Goal: Task Accomplishment & Management: Complete application form

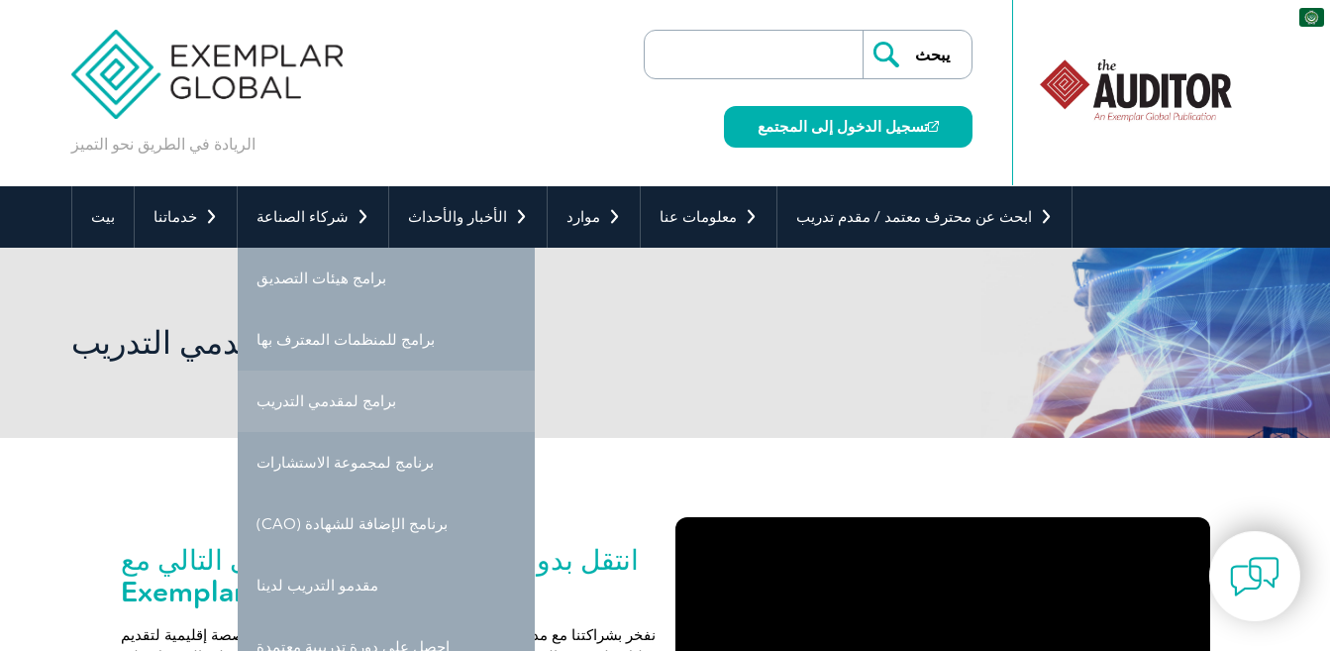
click at [303, 406] on font "برامج لمقدمي التدريب" at bounding box center [326, 401] width 140 height 18
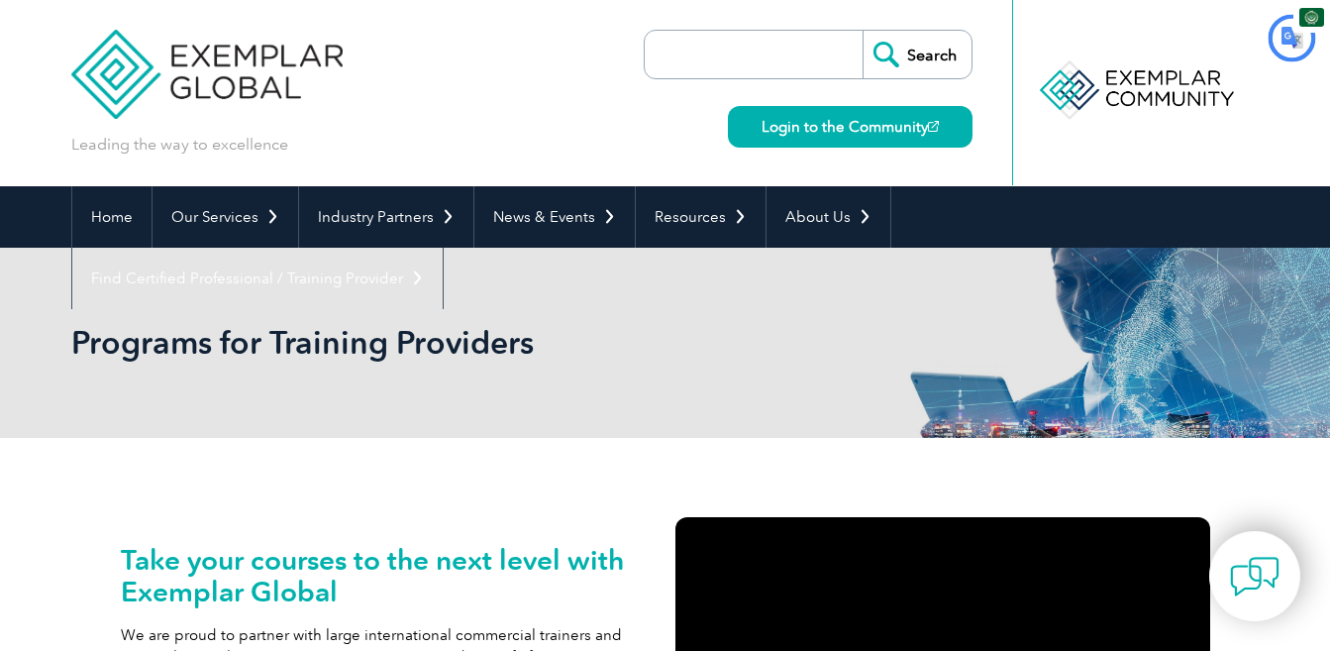
type input "يبحث"
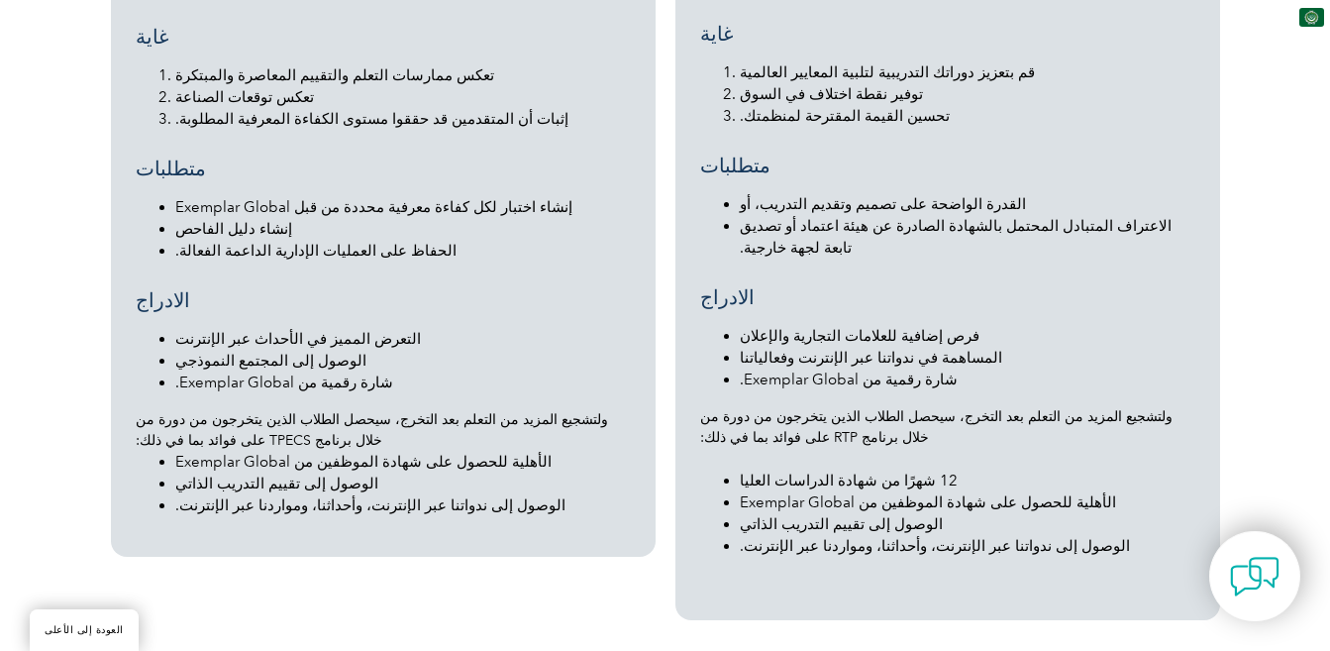
scroll to position [2316, 0]
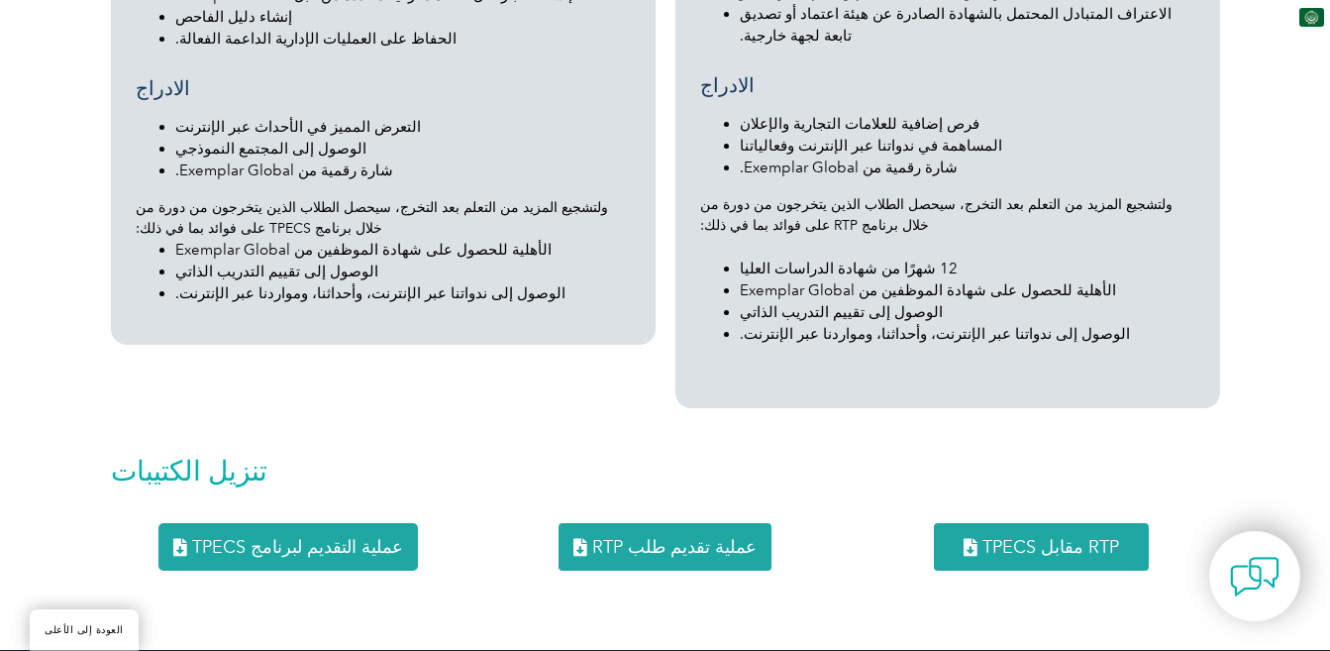
click at [1073, 536] on font "TPECS مقابل RTP" at bounding box center [1050, 547] width 137 height 22
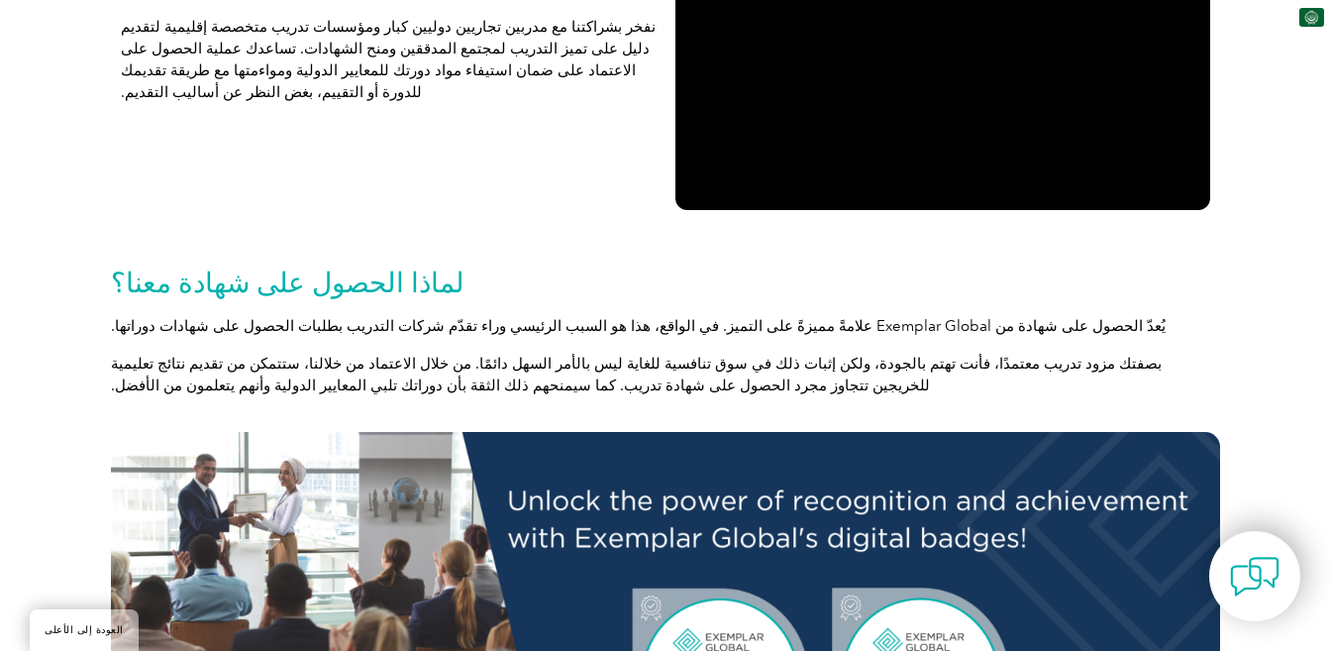
scroll to position [39, 0]
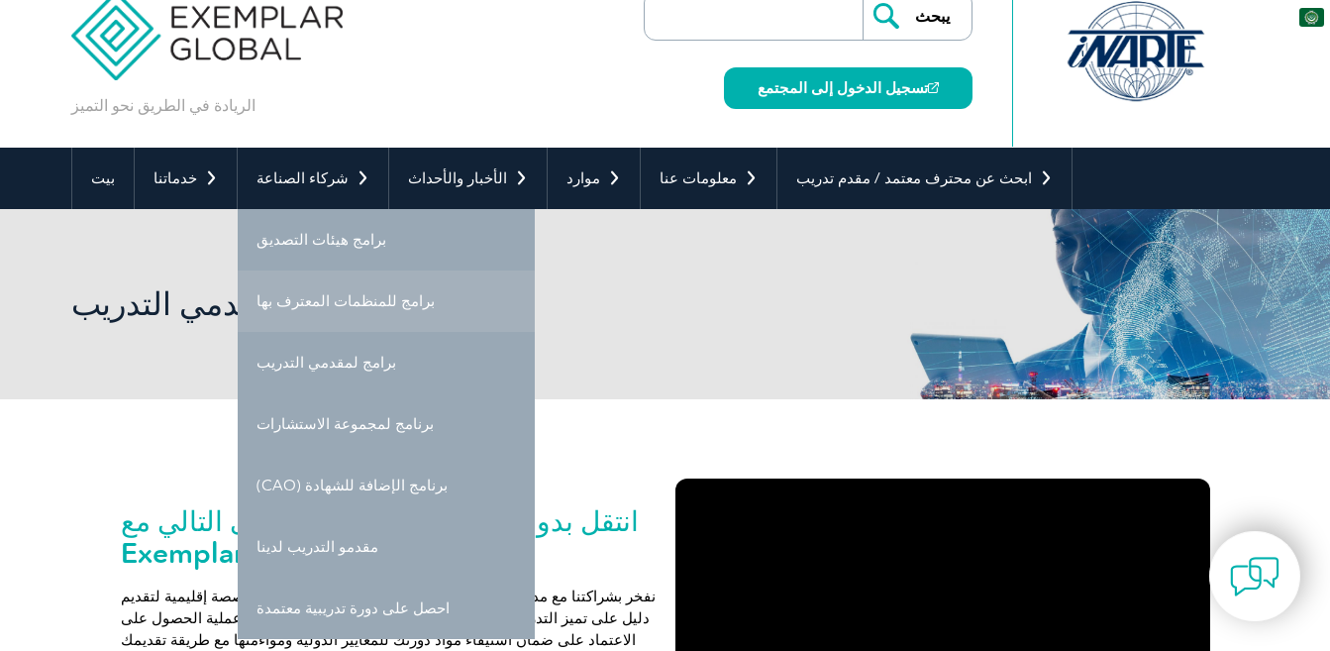
click at [321, 308] on font "برامج للمنظمات المعترف بها" at bounding box center [345, 301] width 178 height 18
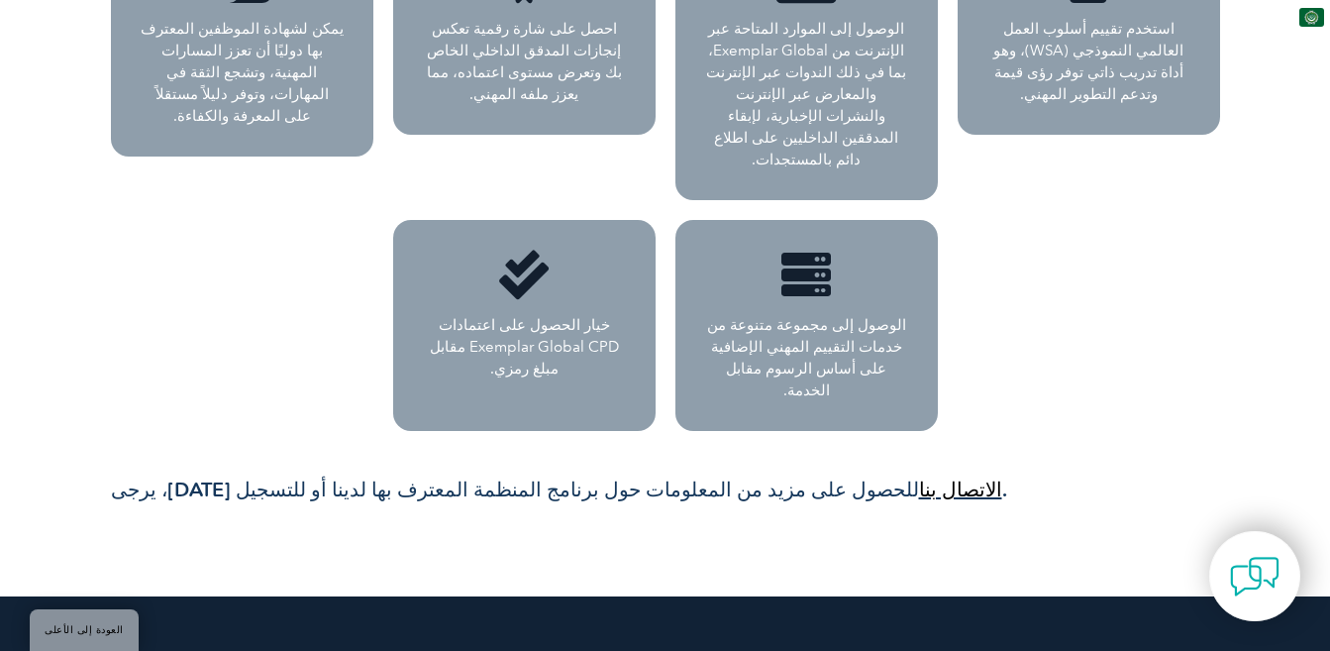
scroll to position [1124, 0]
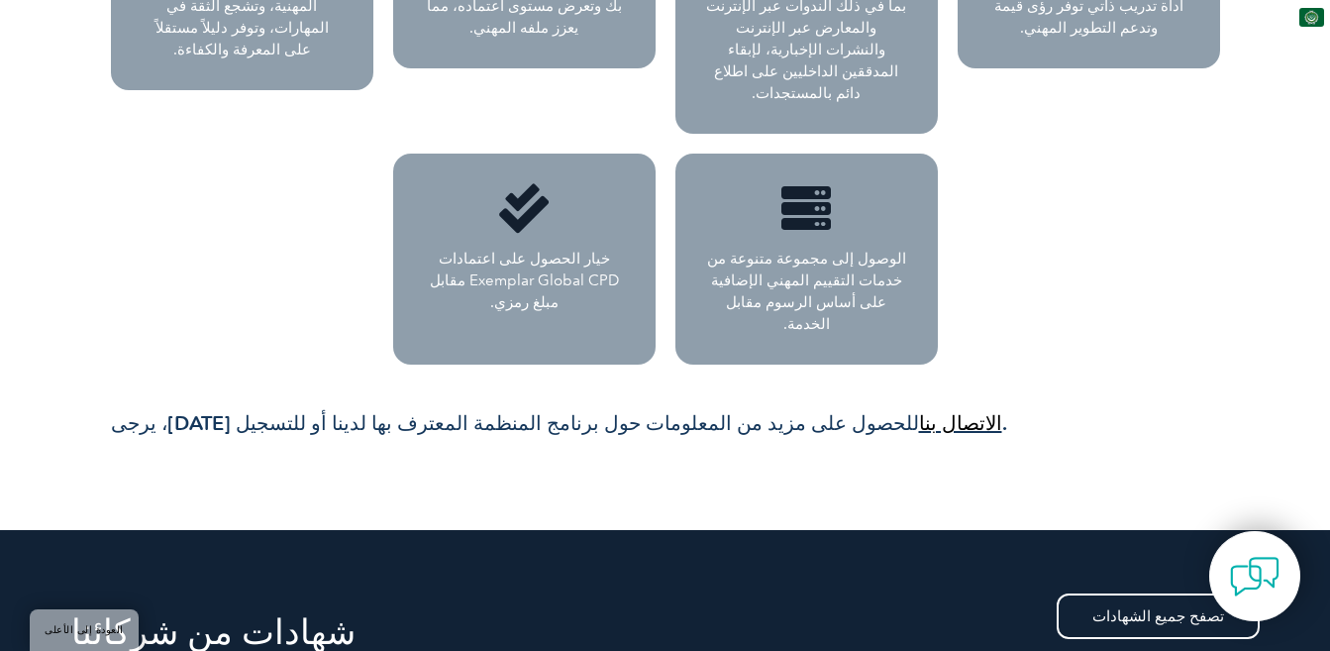
click at [919, 411] on font "الاتصال بنا" at bounding box center [960, 423] width 83 height 24
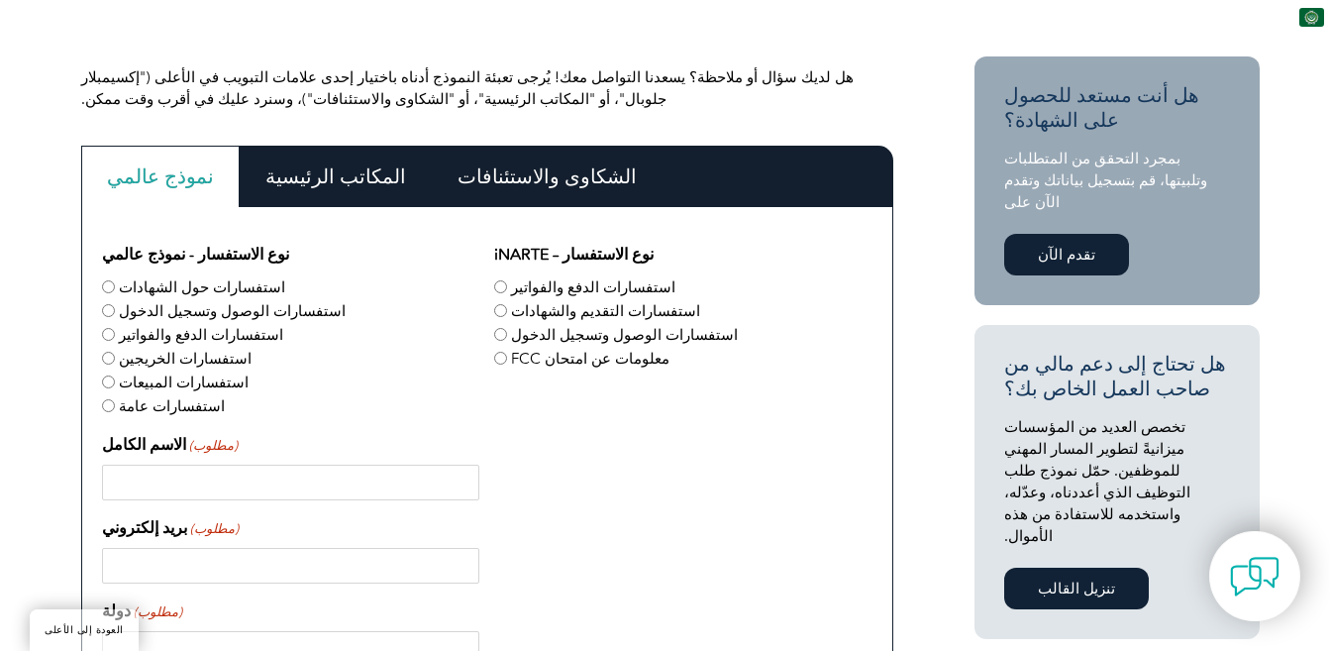
scroll to position [462, 0]
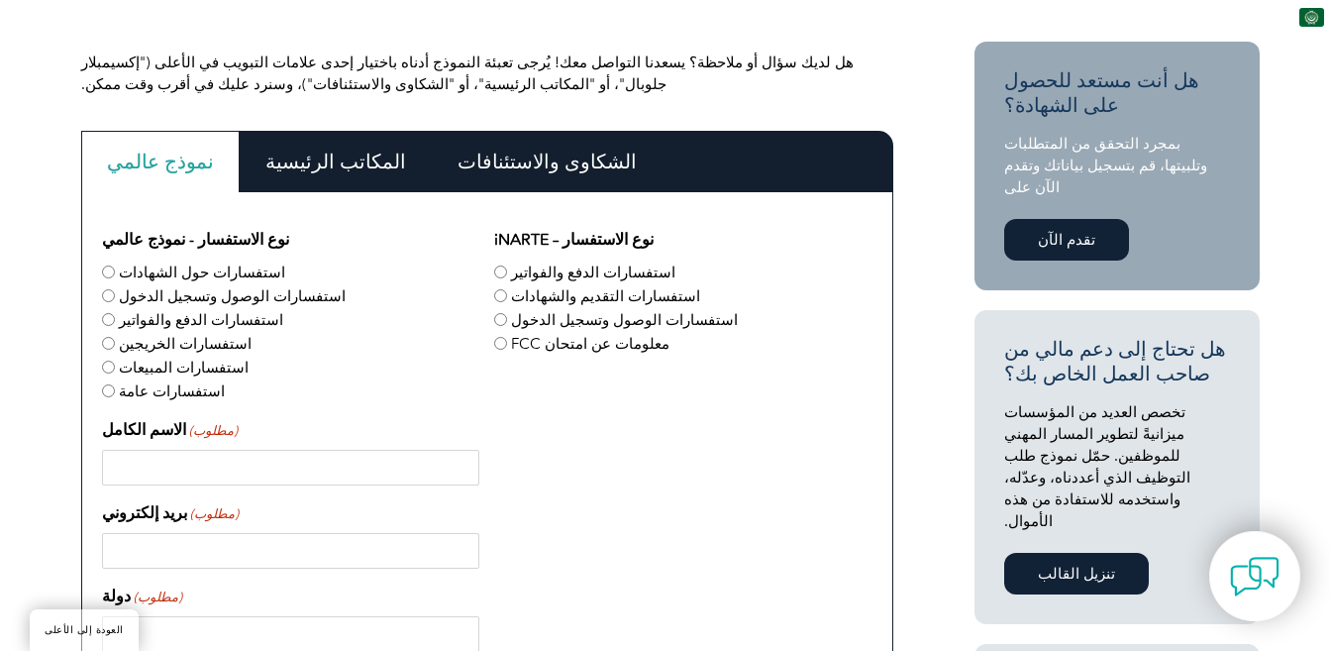
click at [500, 270] on input "استفسارات الدفع والفواتير" at bounding box center [500, 271] width 13 height 13
radio input "true"
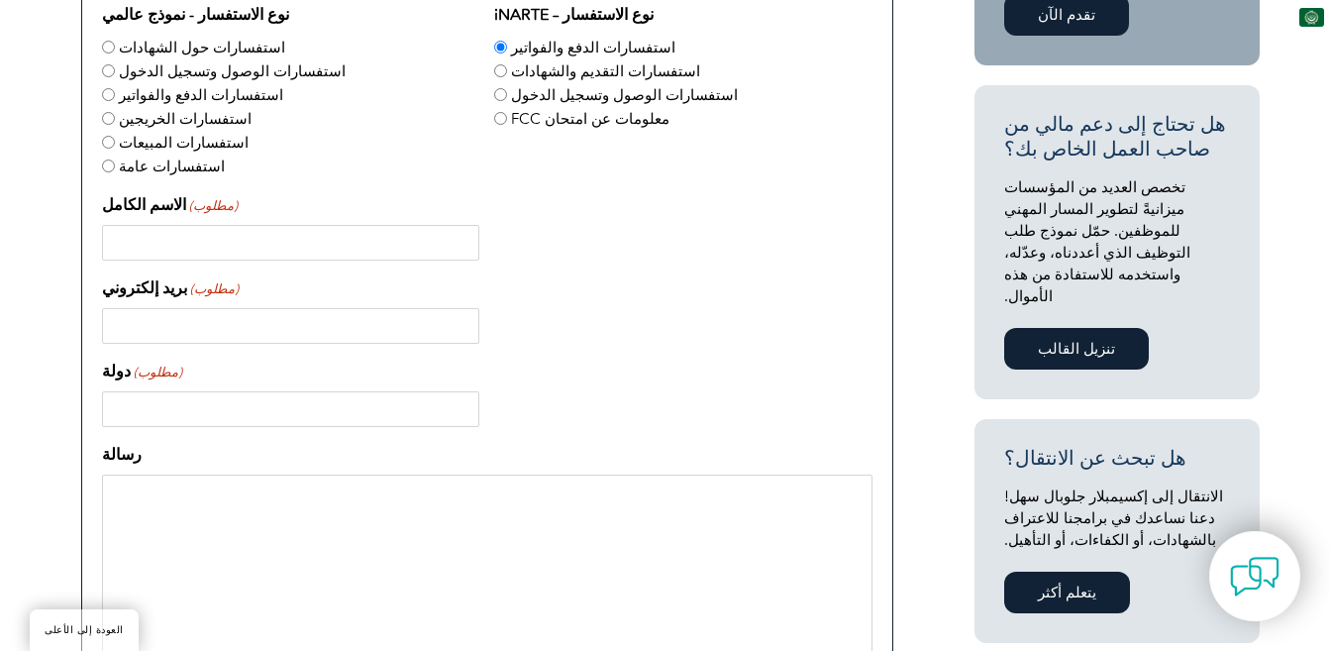
scroll to position [740, 0]
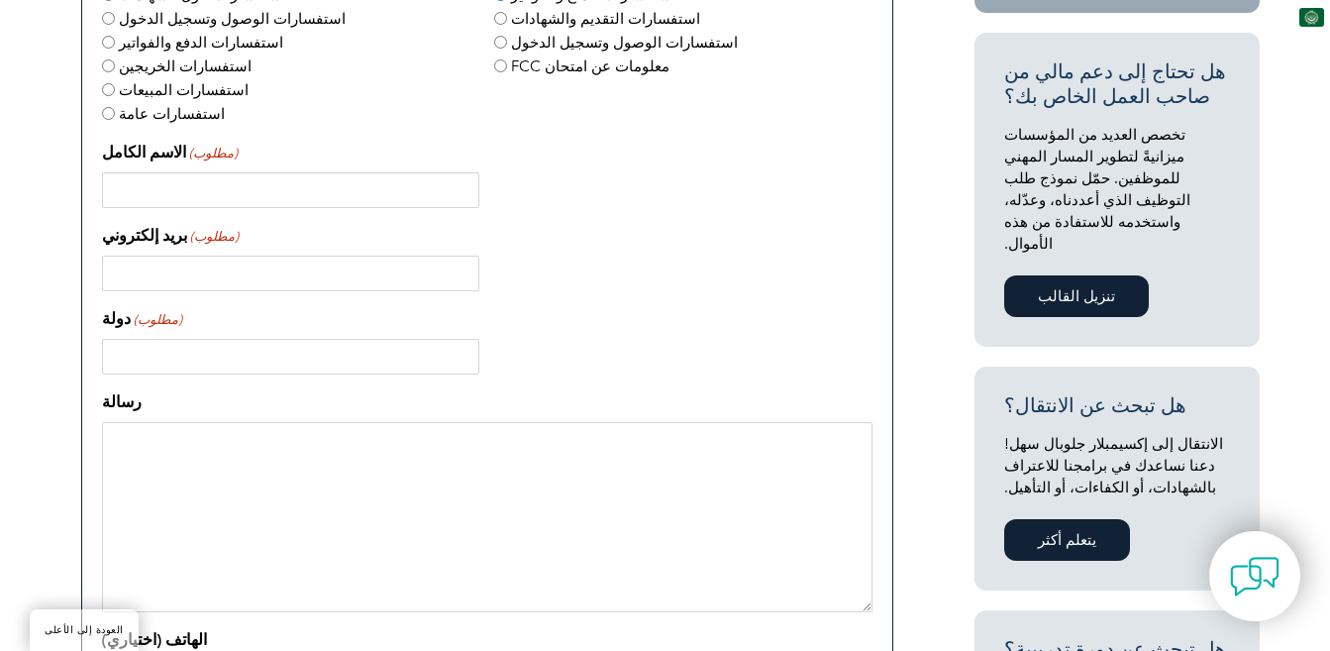
click at [1034, 519] on link "يتعلم أكثر" at bounding box center [1067, 540] width 126 height 42
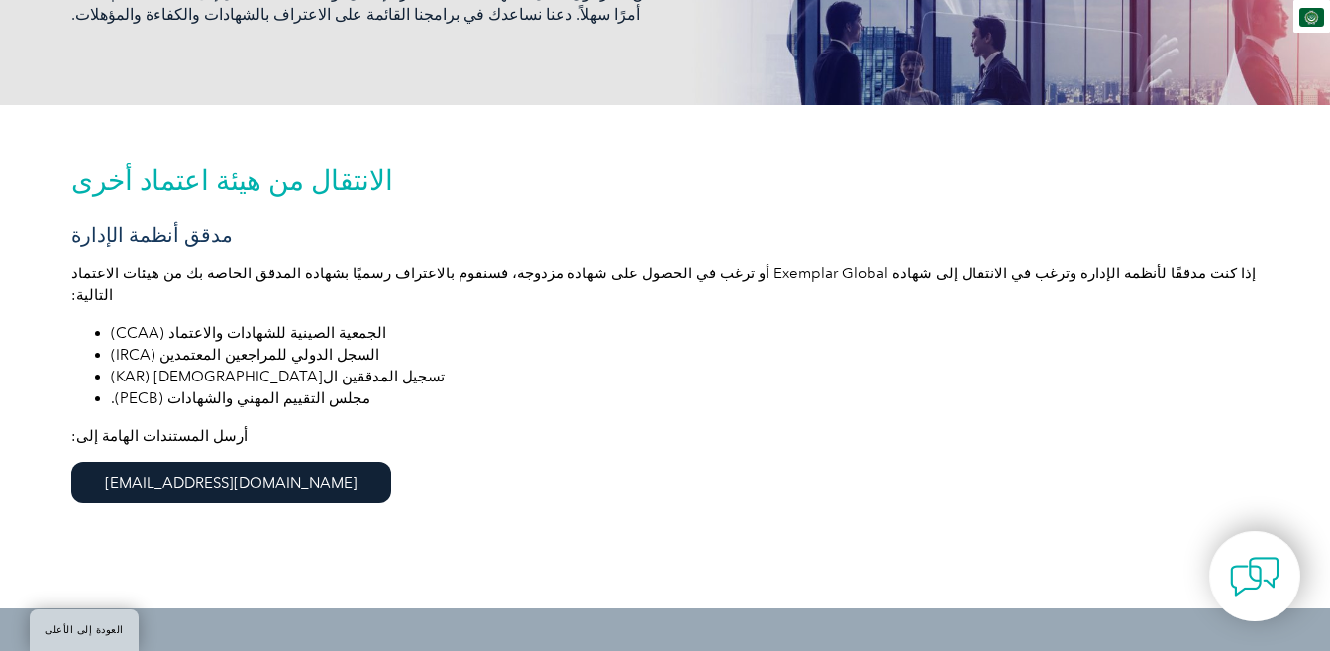
click at [283, 346] on font "السجل الدولي للمراجعين المعتمدين (IRCA)" at bounding box center [245, 355] width 268 height 18
click at [232, 367] on font "تسجيل المدققين ال[DEMOGRAPHIC_DATA] (KAR)" at bounding box center [278, 376] width 334 height 18
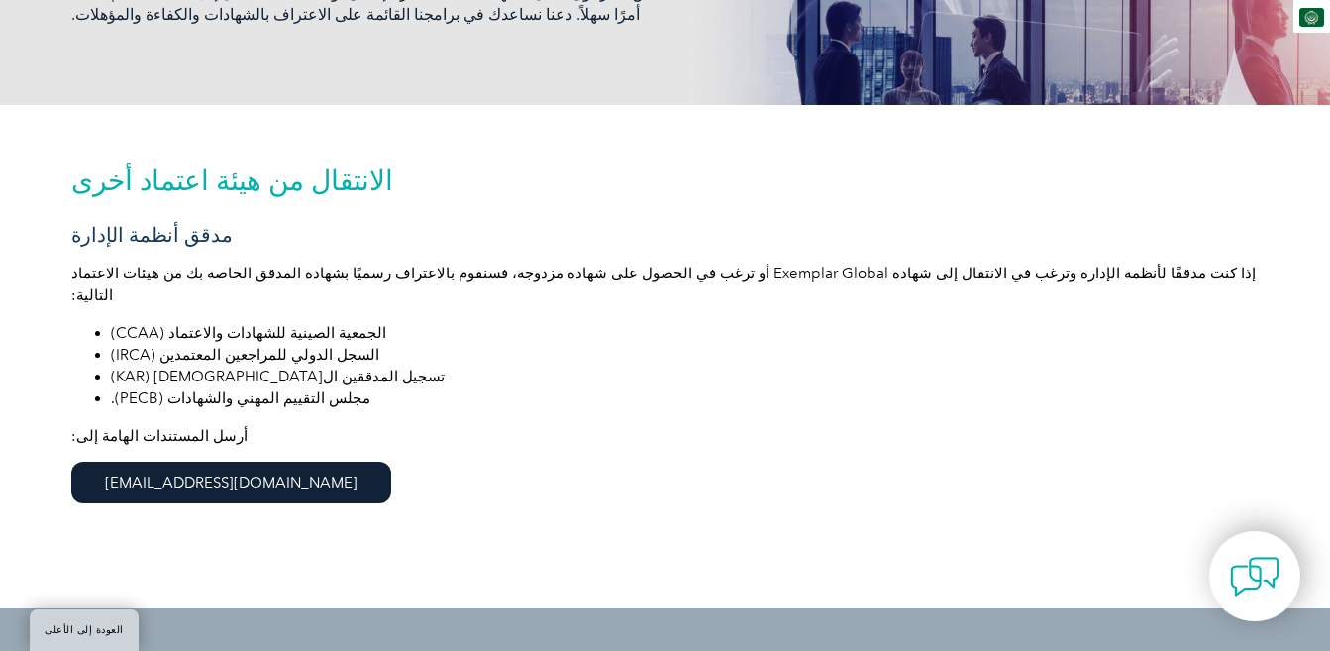
click at [232, 367] on font "تسجيل المدققين ال[DEMOGRAPHIC_DATA] (KAR)" at bounding box center [278, 376] width 334 height 18
click at [242, 389] on font "مجلس التقييم المهني والشهادات (PECB)." at bounding box center [240, 398] width 259 height 18
click at [288, 324] on font "الجمعية الصينية للشهادات والاعتماد (CCAA)" at bounding box center [248, 333] width 275 height 18
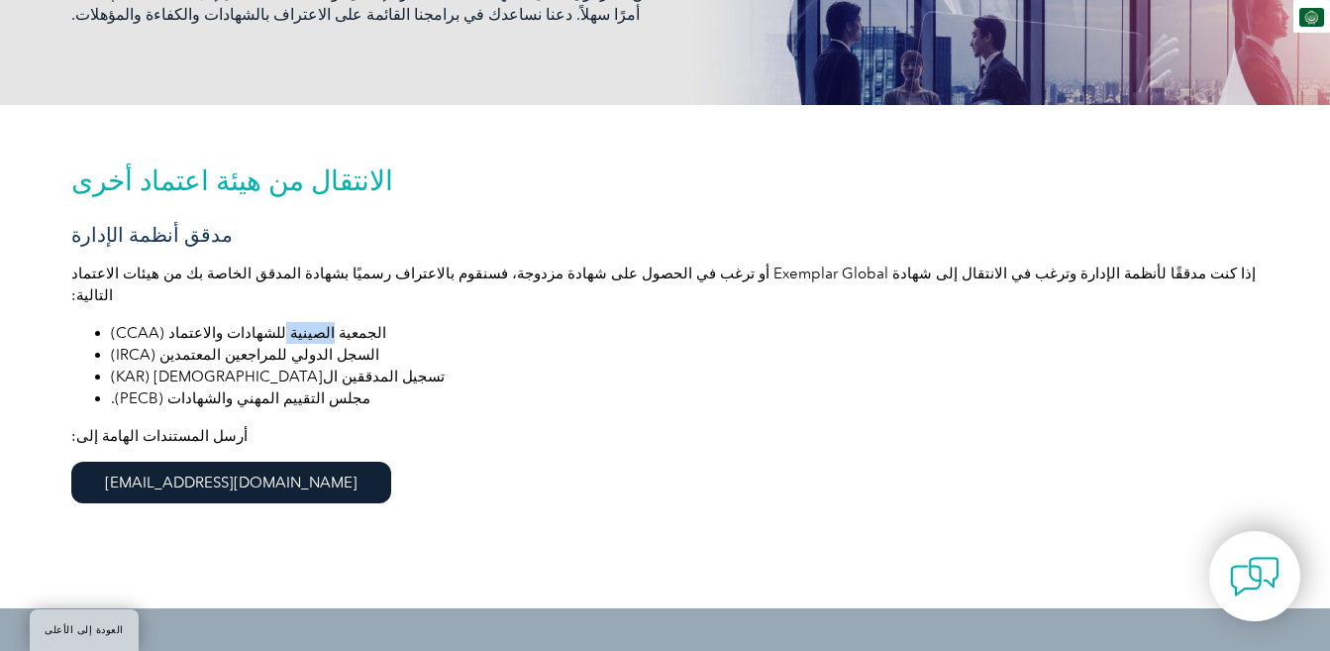
click at [288, 324] on font "الجمعية الصينية للشهادات والاعتماد (CCAA)" at bounding box center [248, 333] width 275 height 18
click at [292, 346] on font "السجل الدولي للمراجعين المعتمدين (IRCA)" at bounding box center [245, 355] width 268 height 18
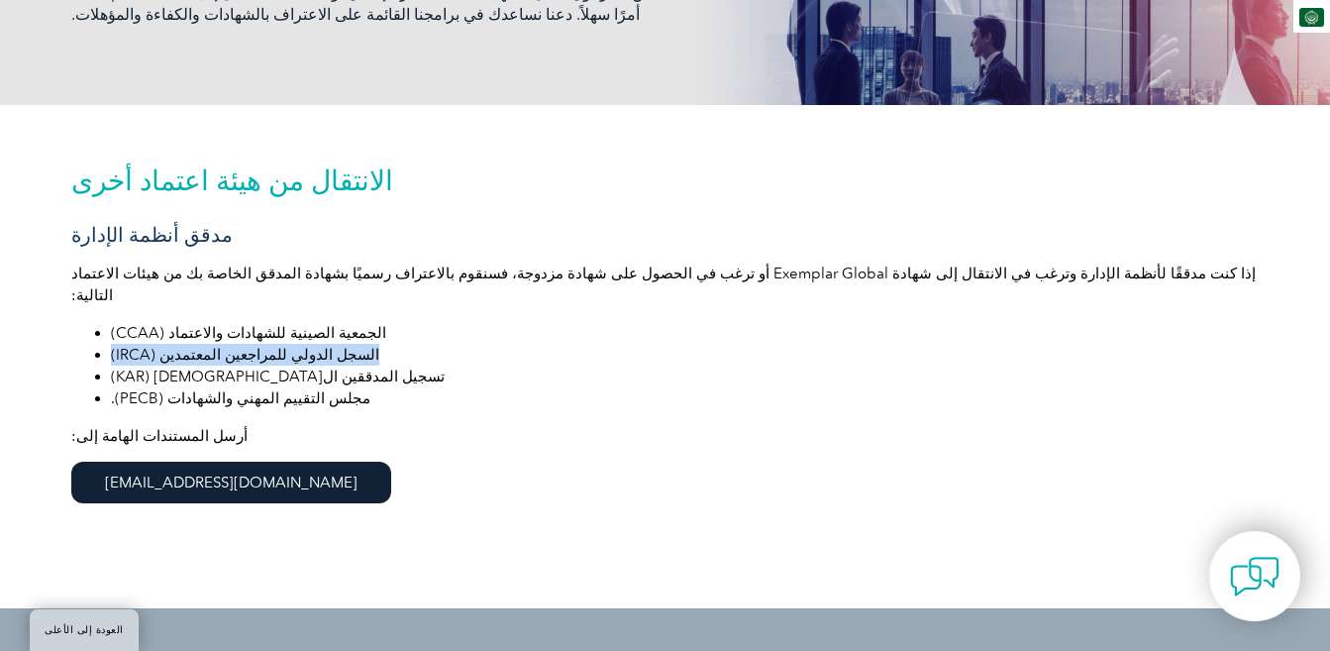
click at [265, 346] on font "السجل الدولي للمراجعين المعتمدين (IRCA)" at bounding box center [245, 355] width 268 height 18
click at [258, 367] on font "تسجيل المدققين ال[DEMOGRAPHIC_DATA] (KAR)" at bounding box center [278, 376] width 334 height 18
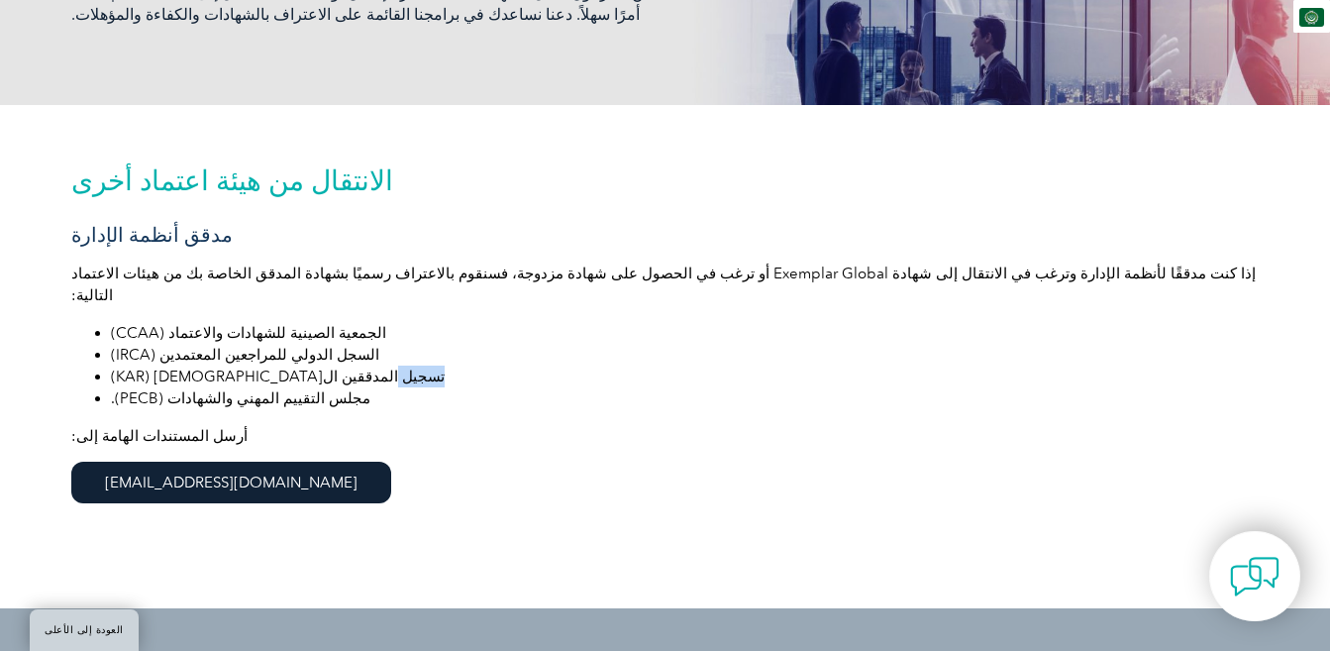
click at [258, 367] on font "تسجيل المدققين ال[DEMOGRAPHIC_DATA] (KAR)" at bounding box center [278, 376] width 334 height 18
click at [263, 389] on font "مجلس التقييم المهني والشهادات (PECB)." at bounding box center [240, 398] width 259 height 18
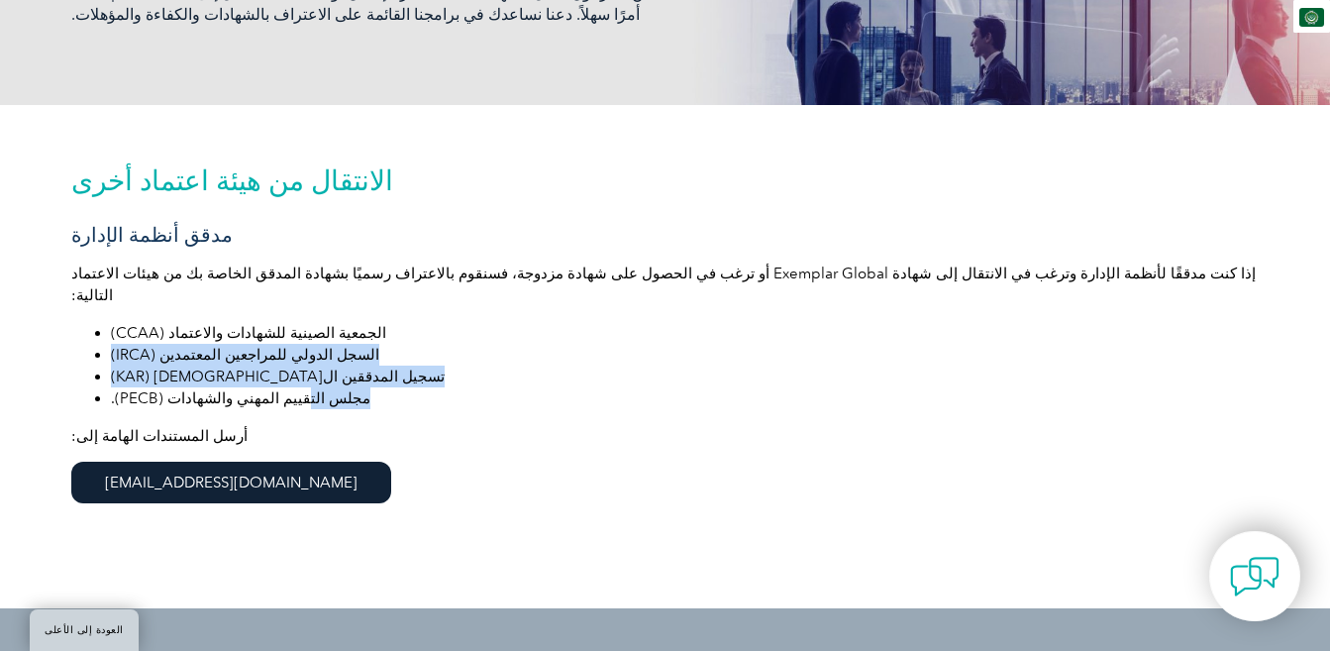
drag, startPoint x: 313, startPoint y: 322, endPoint x: 268, endPoint y: 375, distance: 69.6
click at [268, 375] on ul "الجمعية الصينية للشهادات والاعتماد (CCAA) السجل الدولي للمراجعين المعتمدين (IRC…" at bounding box center [665, 365] width 1188 height 87
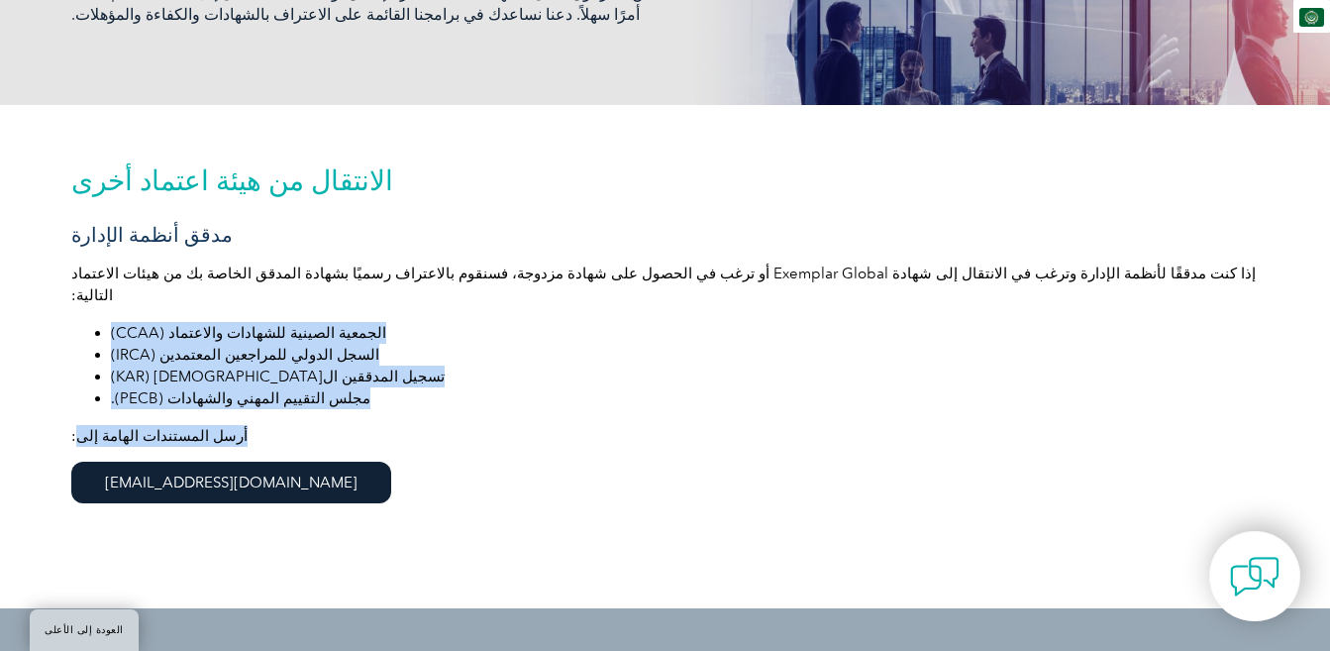
drag, startPoint x: 92, startPoint y: 293, endPoint x: 103, endPoint y: 400, distance: 107.5
click at [79, 420] on div "الانتقال من هيئة اعتماد أخرى مدقق أنظمة الإدارة إذا كنت مدققًا لأنظمة الإدارة و…" at bounding box center [665, 356] width 1188 height 503
copy div "الجمعية الصينية للشهادات والاعتماد (CCAA) السجل الدولي للمراجعين المعتمدين (IRC…"
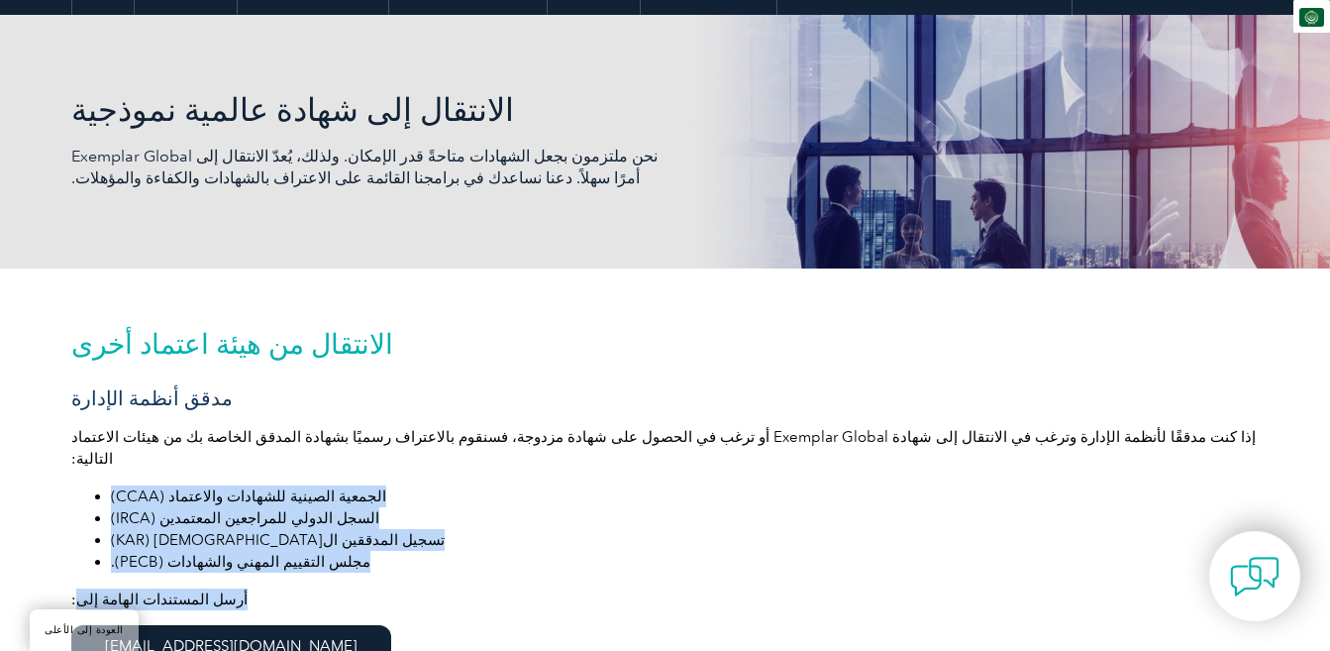
scroll to position [104, 0]
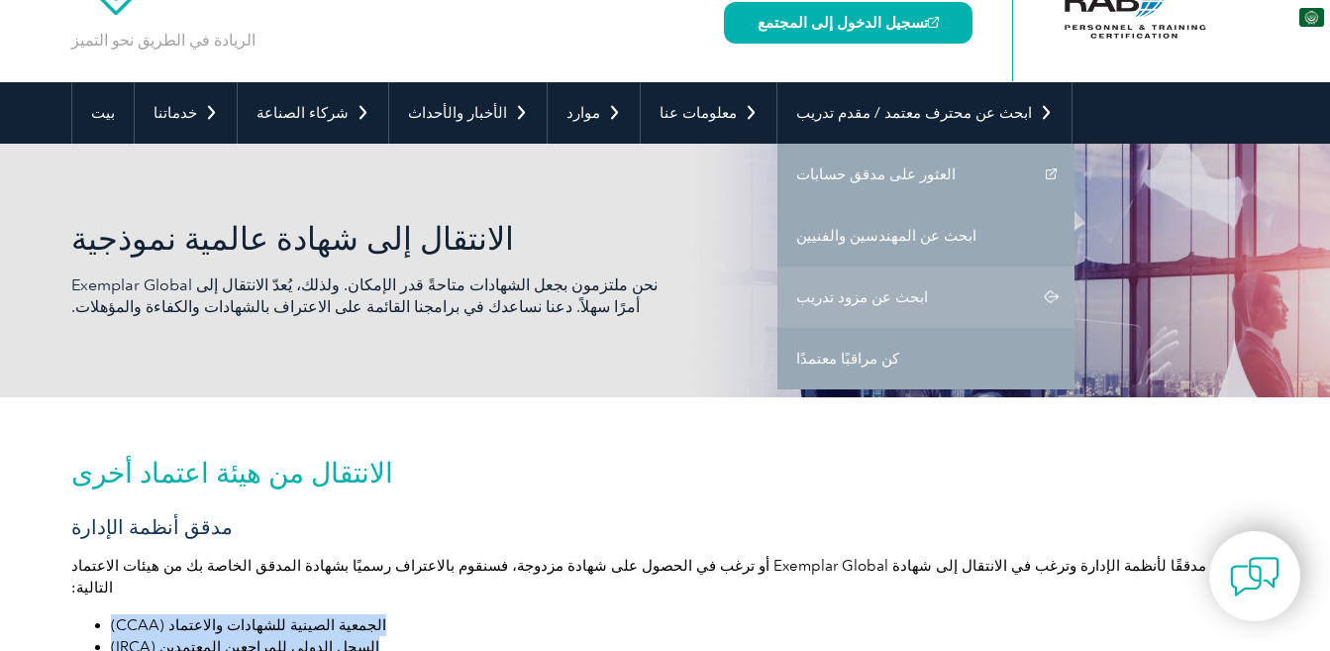
click at [796, 289] on font "ابحث عن مزود تدريب" at bounding box center [862, 297] width 132 height 18
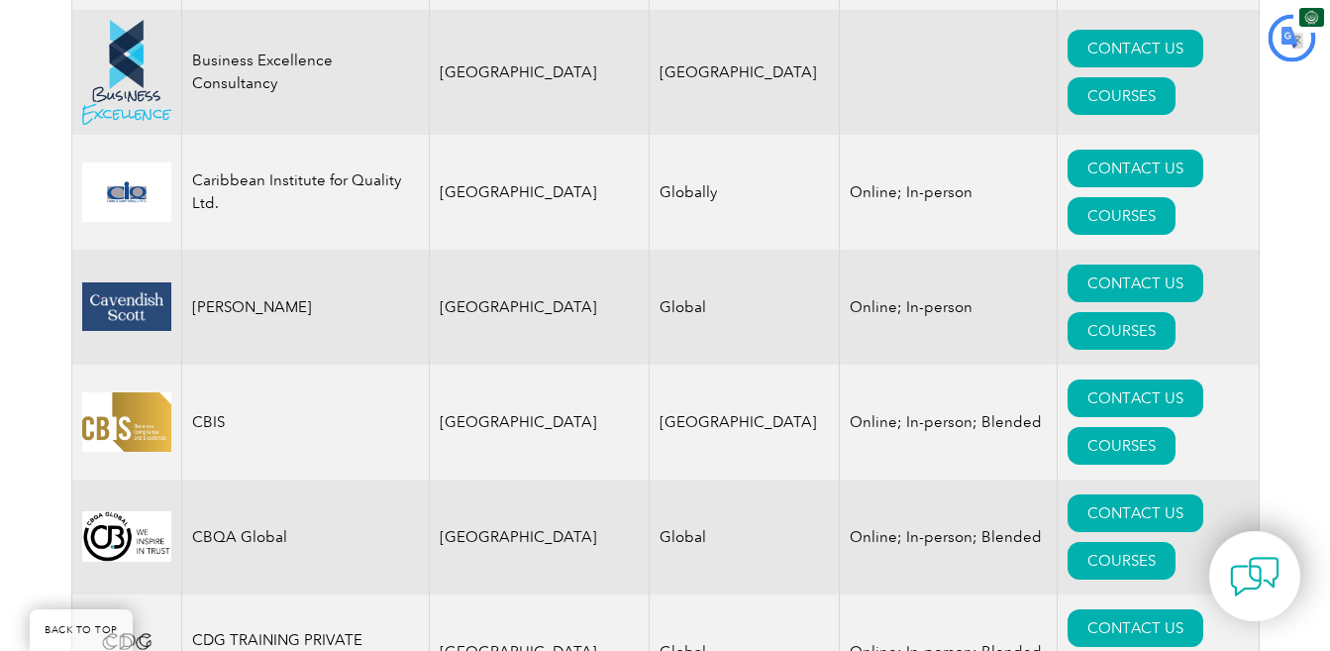
type input "يبحث"
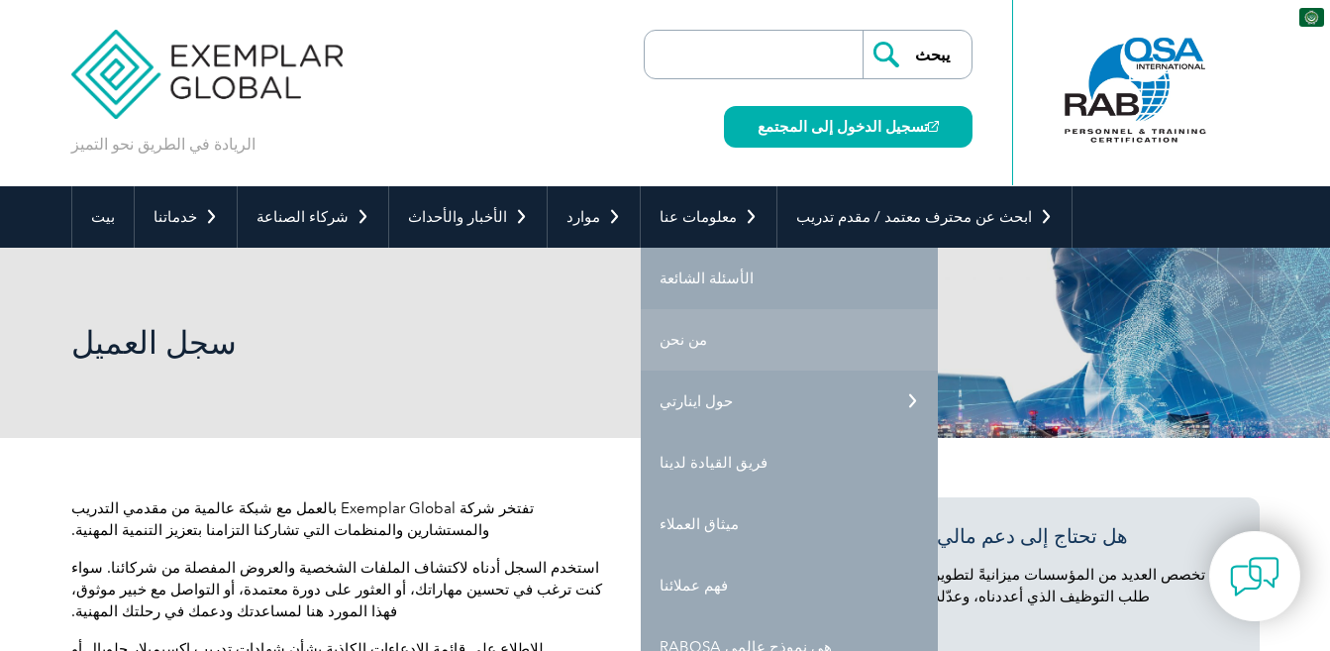
click at [641, 336] on link "من نحن" at bounding box center [789, 339] width 297 height 61
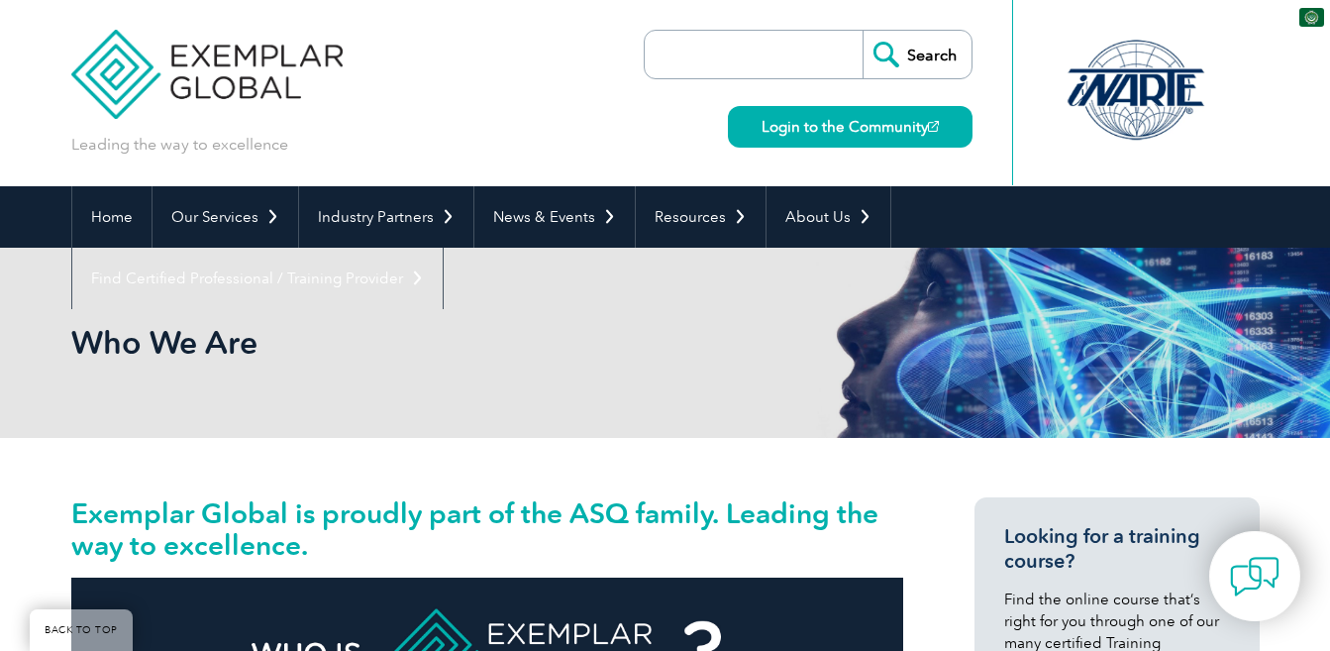
scroll to position [424, 0]
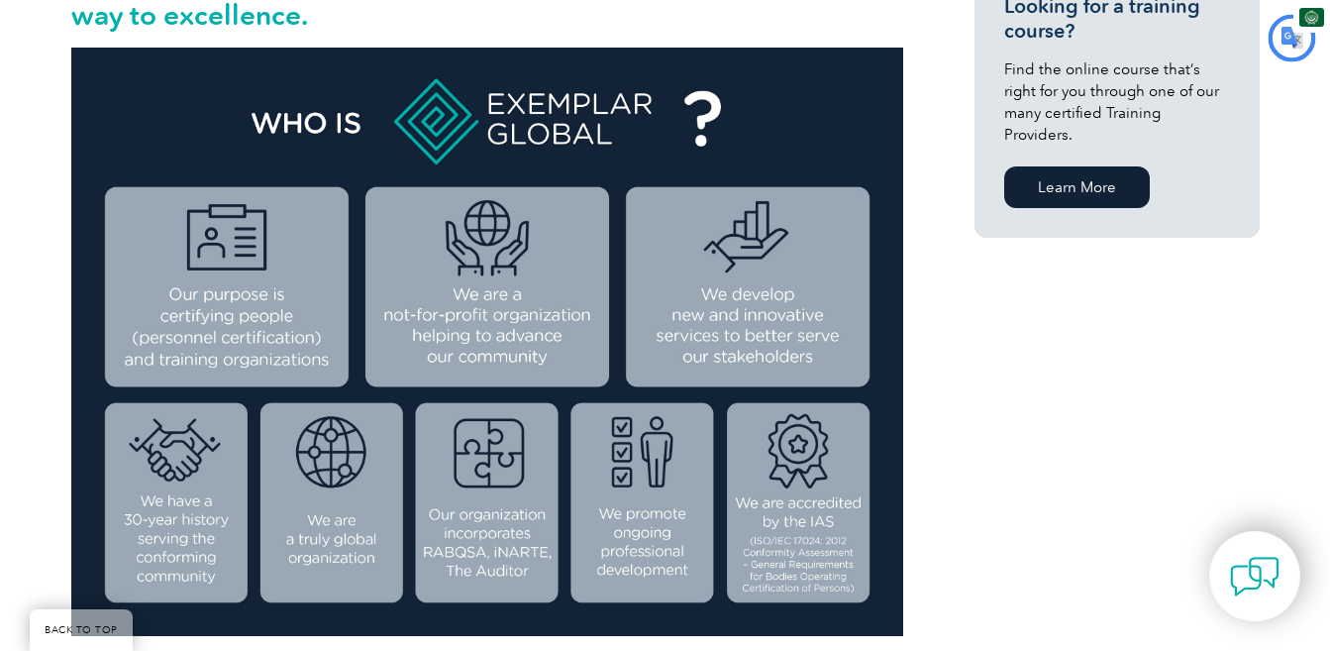
type input "يبحث"
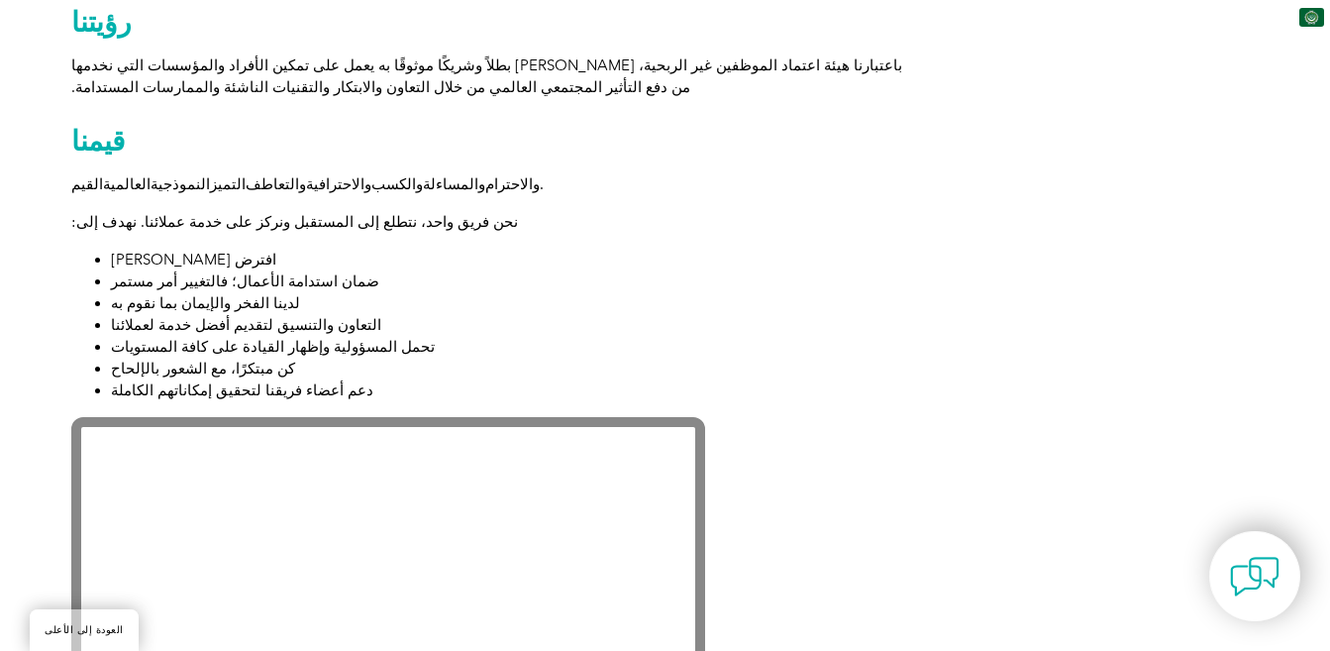
scroll to position [1654, 0]
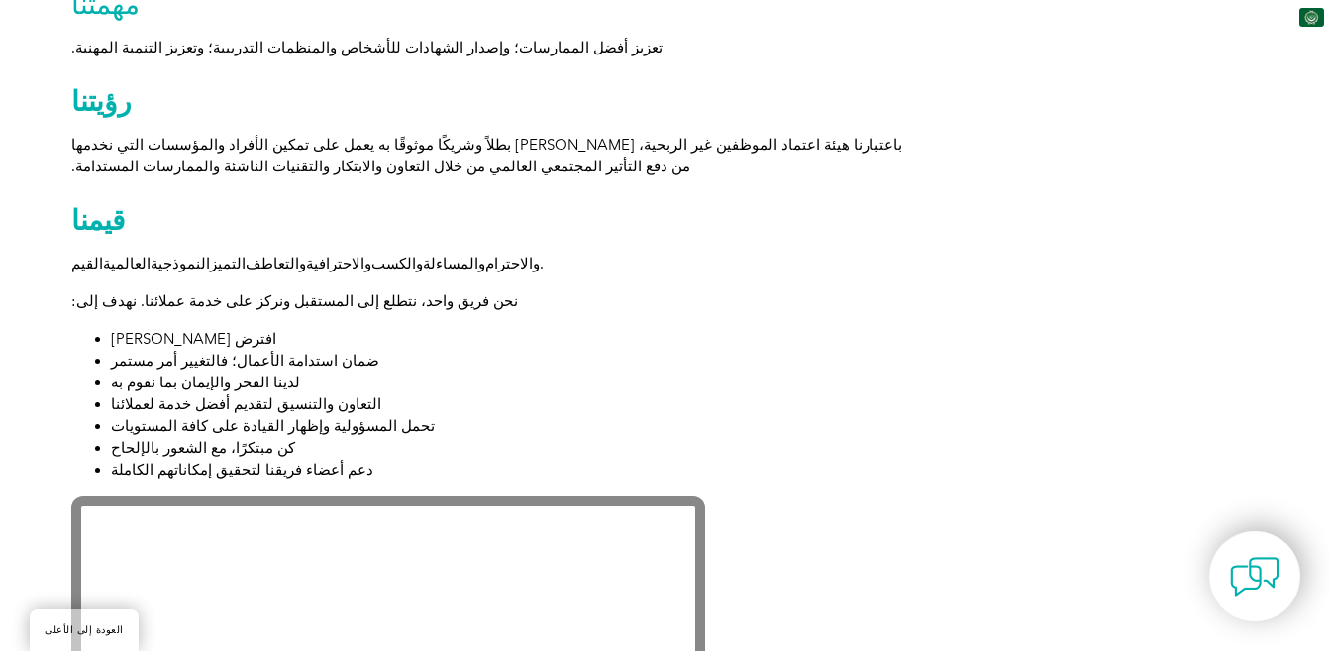
click at [241, 460] on font "دعم أعضاء فريقنا لتحقيق إمكاناتهم الكاملة" at bounding box center [242, 469] width 262 height 18
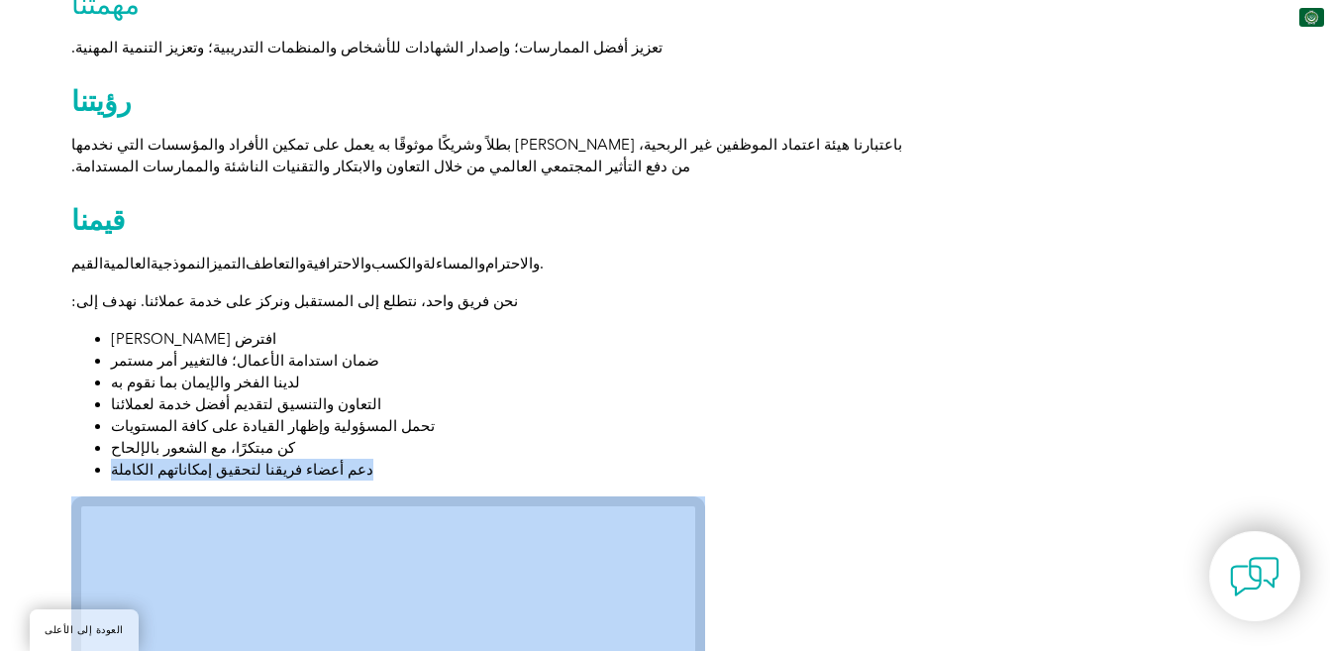
click at [241, 460] on font "دعم أعضاء فريقنا لتحقيق إمكاناتهم الكاملة" at bounding box center [242, 469] width 262 height 18
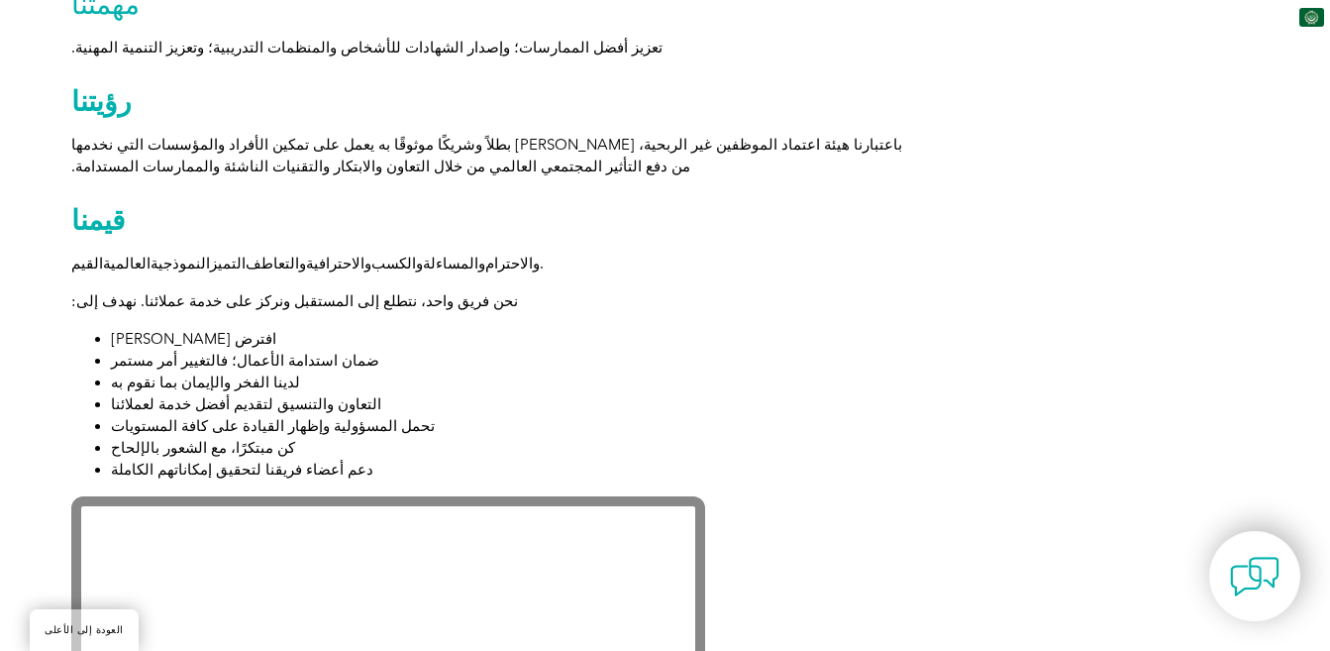
click at [223, 439] on font "كن مبتكرًا، مع الشعور بالإلحاح" at bounding box center [203, 448] width 184 height 18
click at [223, 417] on font "تحمل المسؤولية وإظهار القيادة على كافة المستويات" at bounding box center [273, 426] width 324 height 18
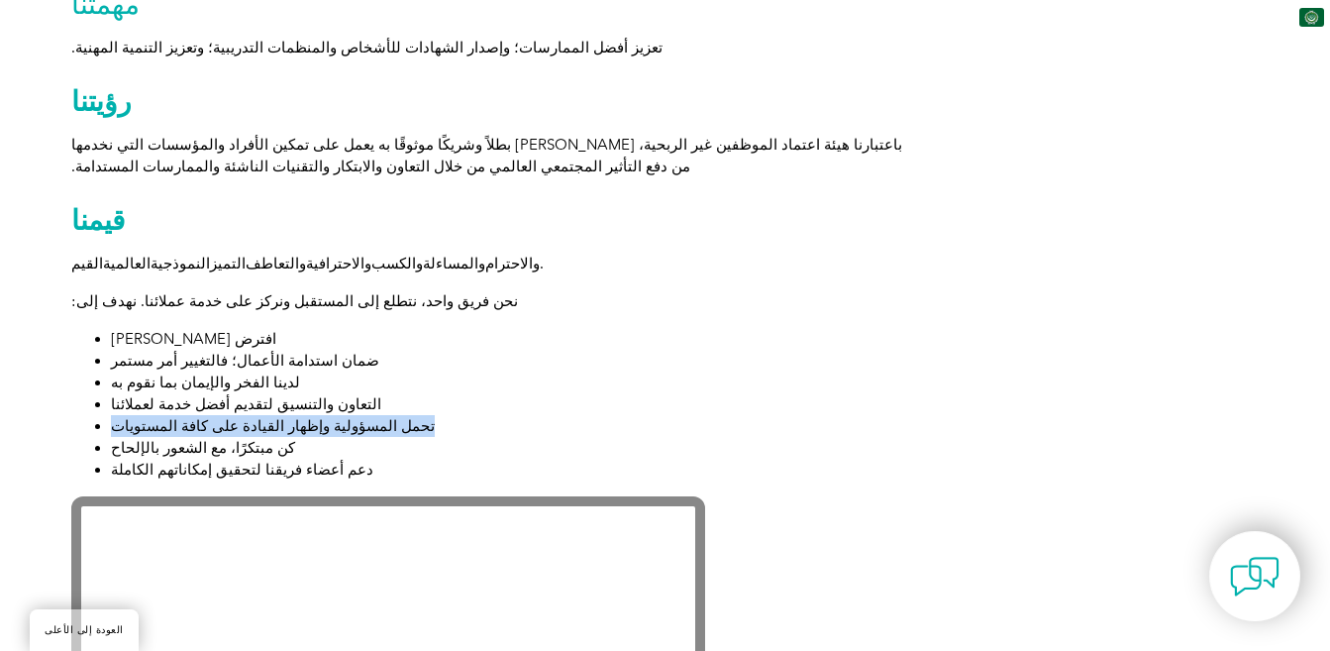
click at [223, 417] on font "تحمل المسؤولية وإظهار القيادة على كافة المستويات" at bounding box center [273, 426] width 324 height 18
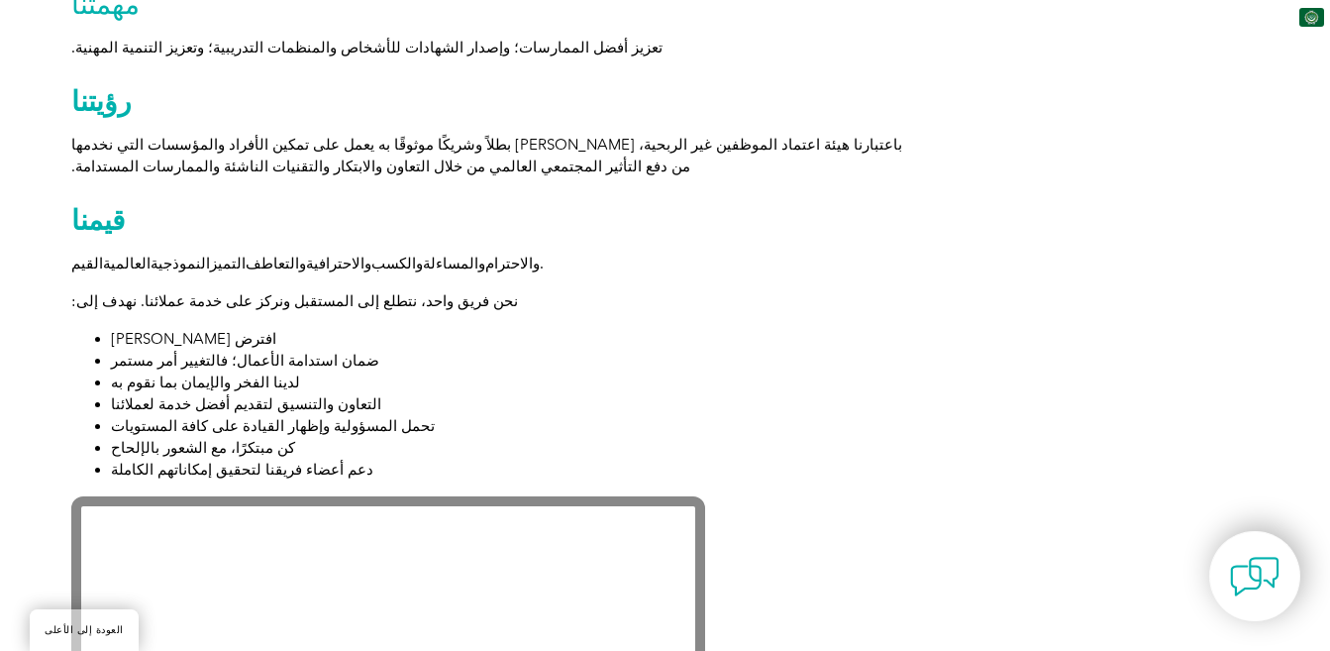
click at [220, 395] on font "التعاون والتنسيق لتقديم أفضل خدمة لعملائنا" at bounding box center [246, 404] width 270 height 18
click at [213, 373] on font "لدينا الفخر والإيمان بما نقوم به" at bounding box center [205, 382] width 189 height 18
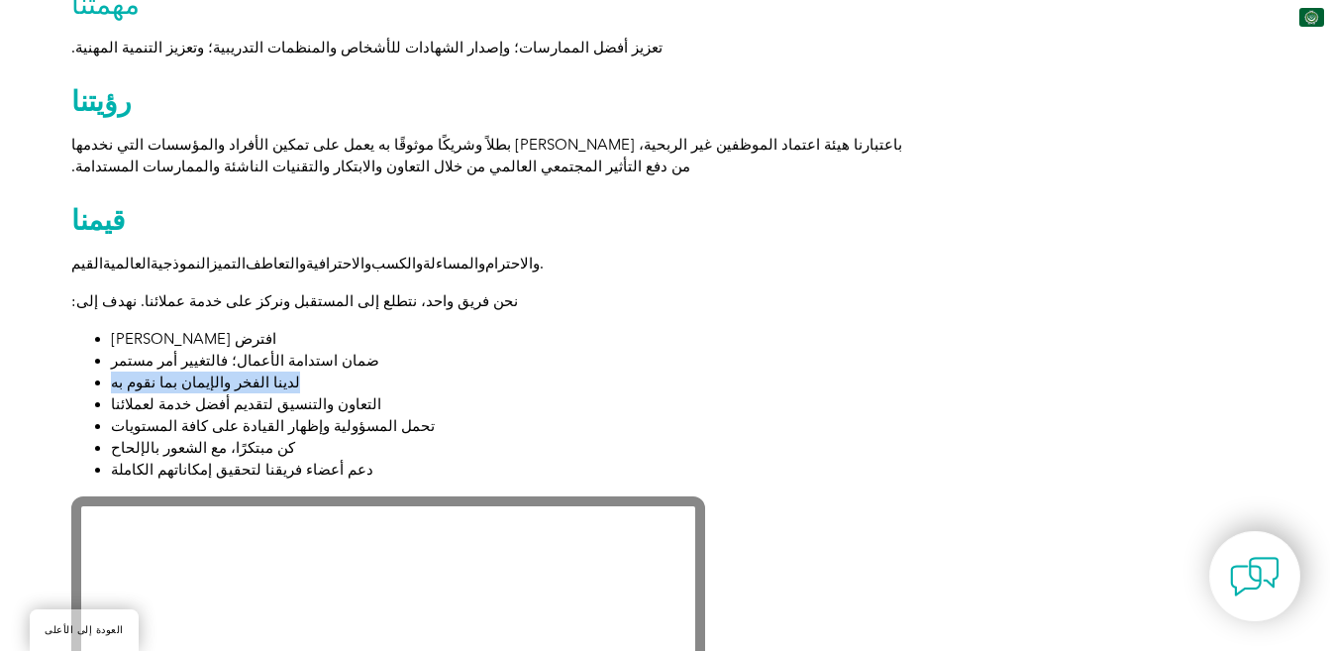
click at [213, 373] on font "لدينا الفخر والإيمان بما نقوم به" at bounding box center [205, 382] width 189 height 18
click at [207, 352] on font "ضمان استدامة الأعمال؛ فالتغيير أمر مستمر" at bounding box center [245, 361] width 268 height 18
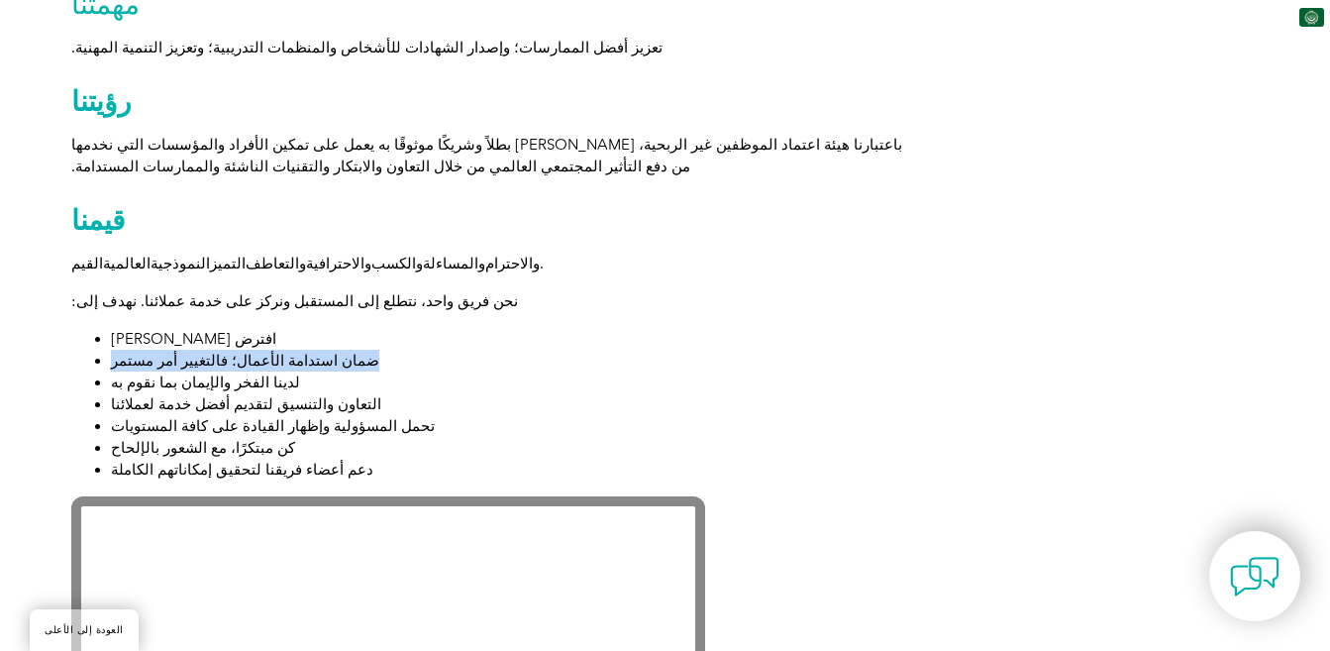
click at [207, 352] on font "ضمان استدامة الأعمال؛ فالتغيير أمر مستمر" at bounding box center [245, 361] width 268 height 18
click at [187, 330] on font "افترض حسن النية" at bounding box center [193, 339] width 165 height 18
drag, startPoint x: 187, startPoint y: 265, endPoint x: 182, endPoint y: 221, distance: 44.8
click at [182, 221] on div "تفخر شركة إكسيمبلار جلوبال بكونها جزءًا من عائلة ASQ، رائدةً في مسيرة التميز. ع…" at bounding box center [487, 289] width 832 height 2893
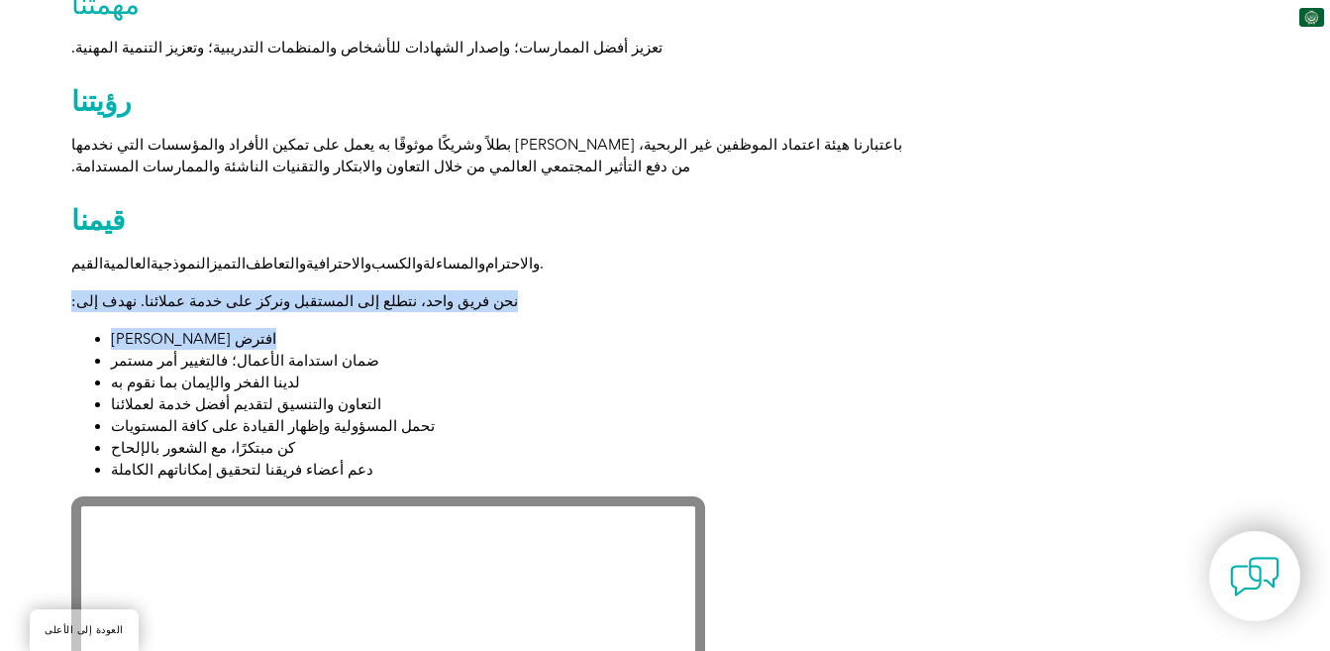
click at [182, 292] on font "نحن فريق واحد، نتطلع إلى المستقبل ونركز على خدمة عملائنا. نهدف إلى:" at bounding box center [294, 301] width 447 height 18
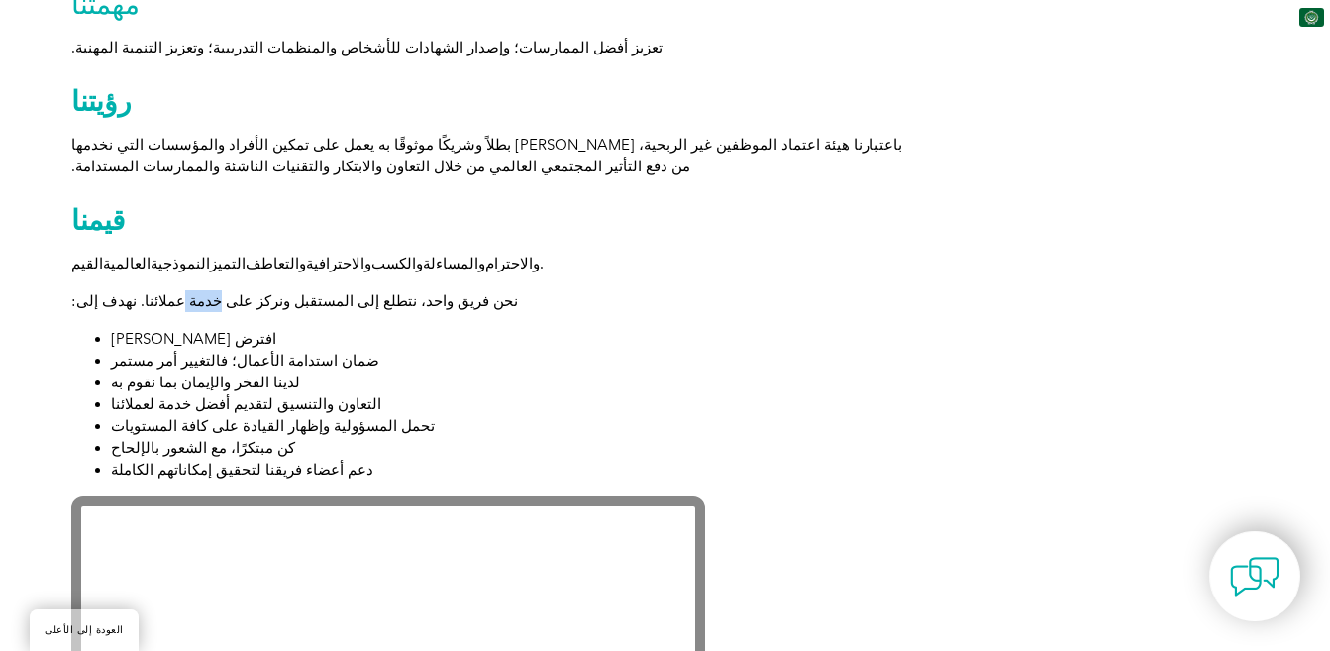
click at [182, 292] on font "نحن فريق واحد، نتطلع إلى المستقبل ونركز على خدمة عملائنا. نهدف إلى:" at bounding box center [294, 301] width 447 height 18
click at [210, 254] on font "التميز" at bounding box center [228, 263] width 36 height 18
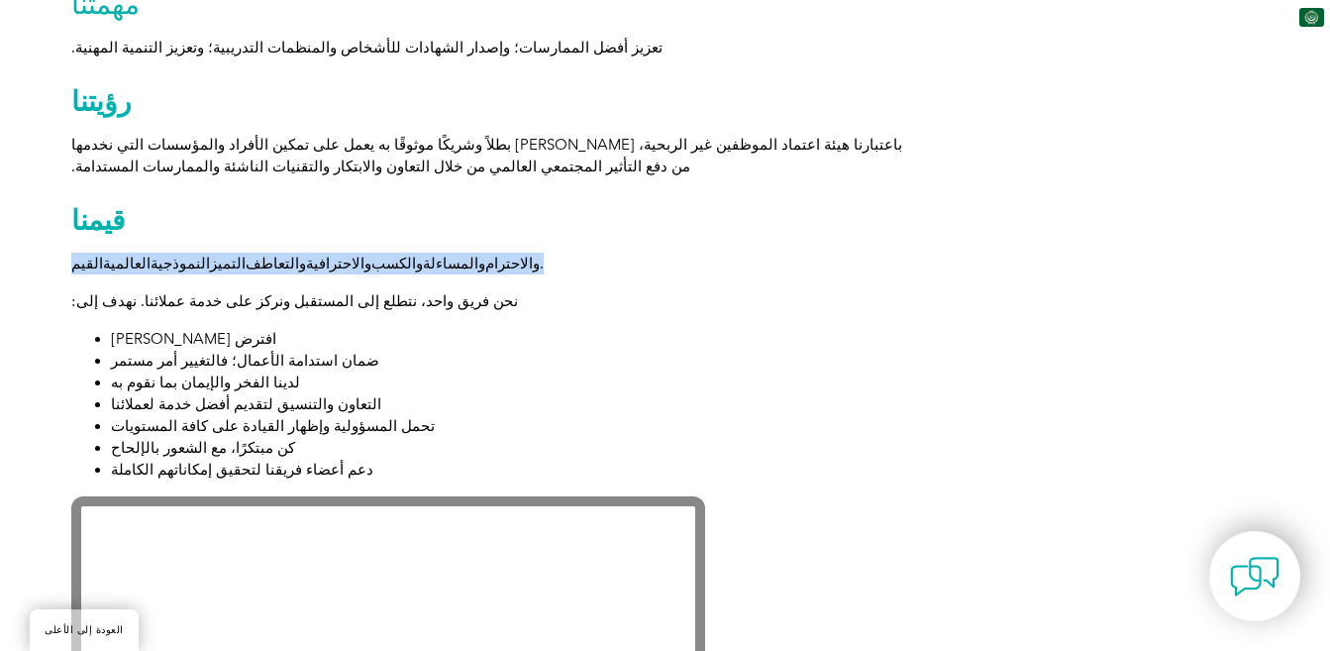
click at [210, 254] on font "التميز" at bounding box center [228, 263] width 36 height 18
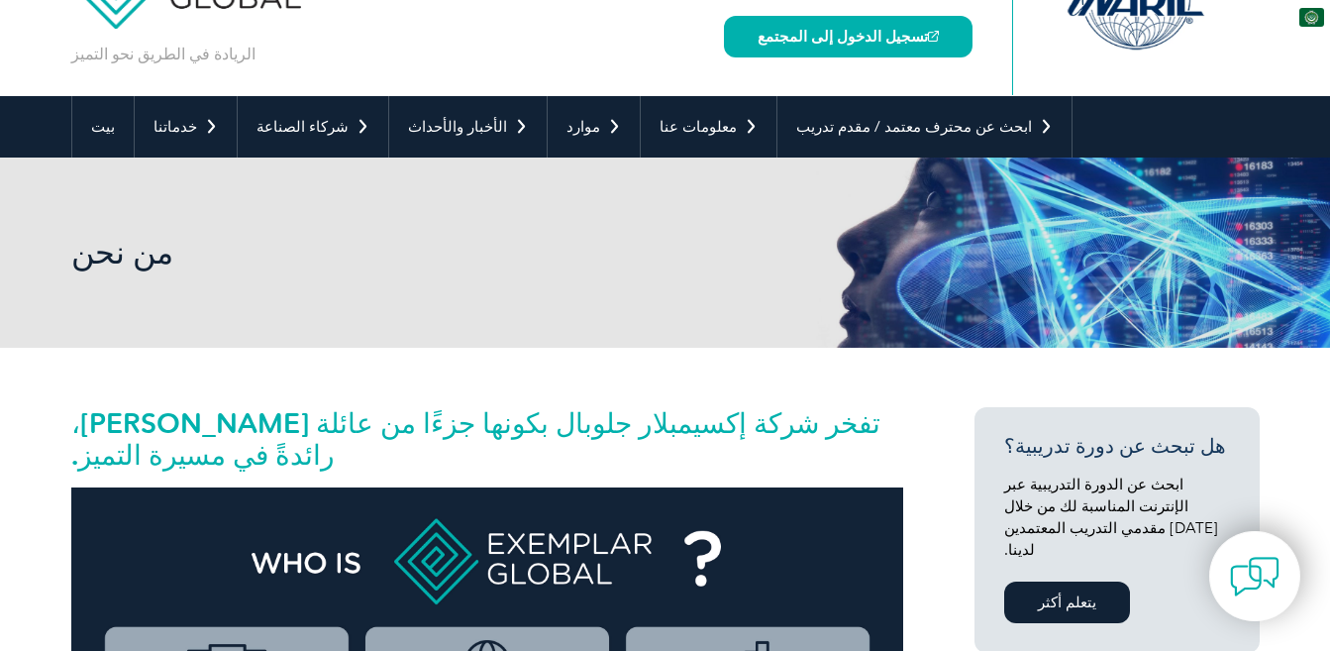
scroll to position [0, 0]
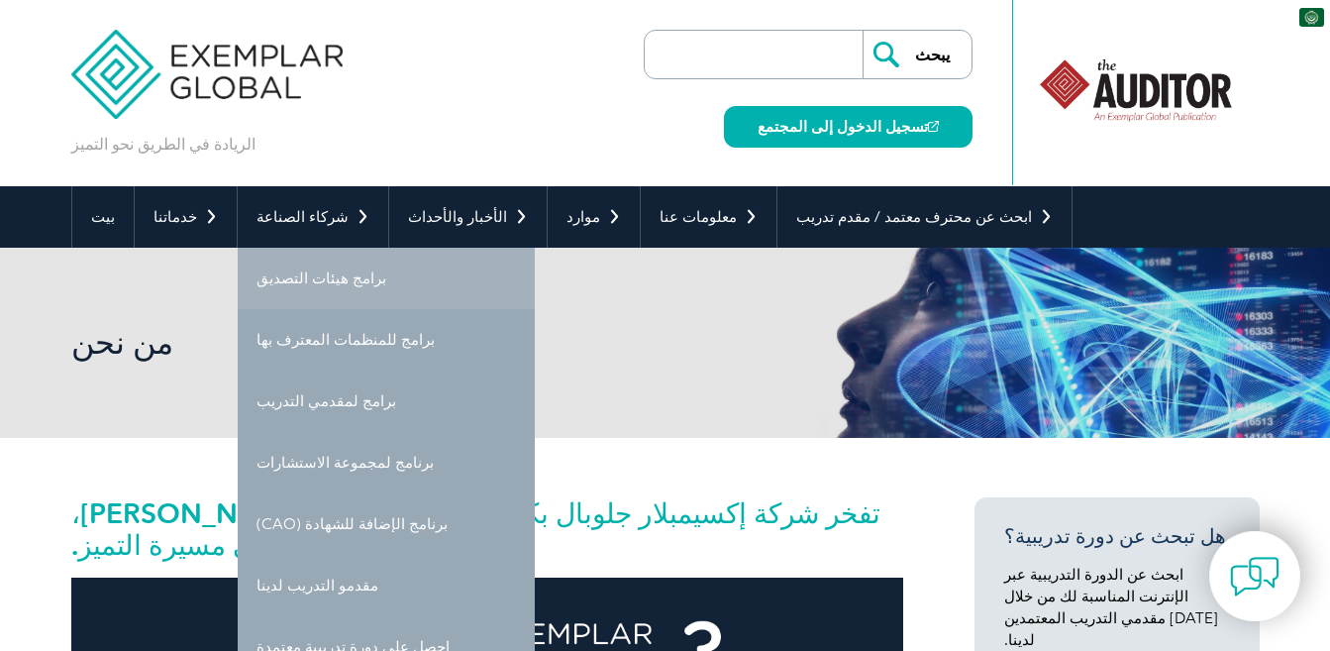
click at [335, 272] on font "برامج هيئات التصديق" at bounding box center [321, 278] width 130 height 18
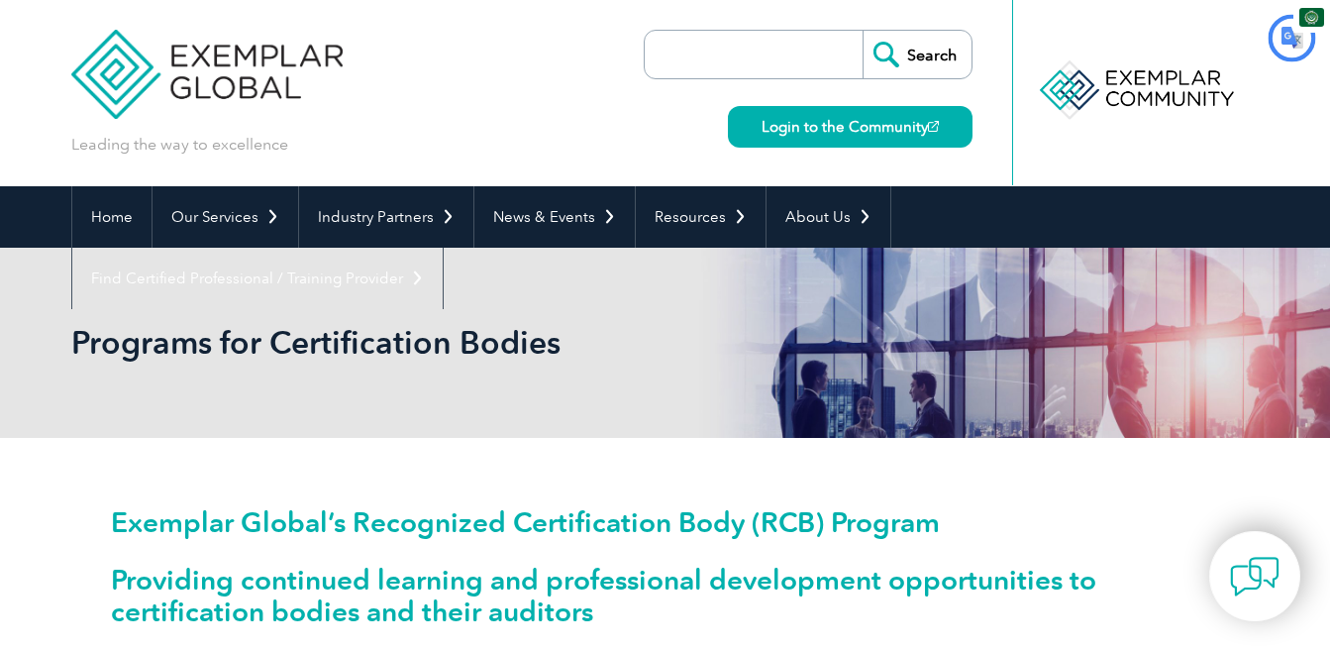
scroll to position [40, 0]
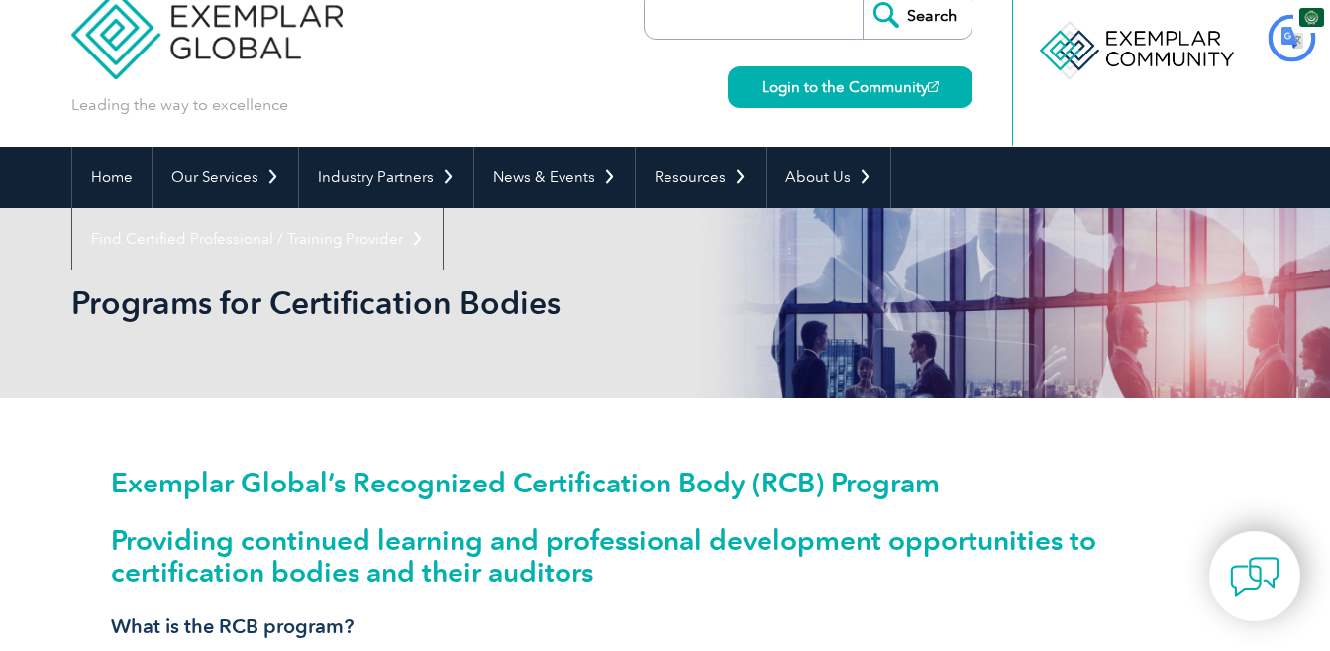
type input "يبحث"
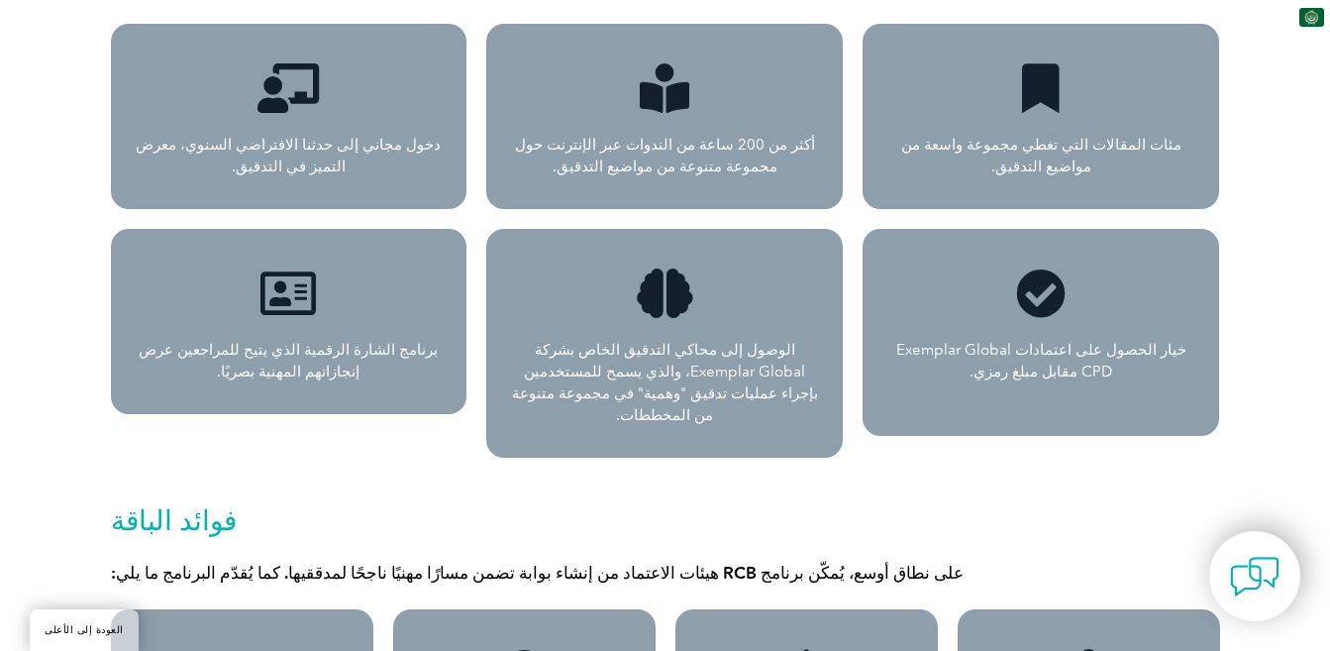
scroll to position [1853, 0]
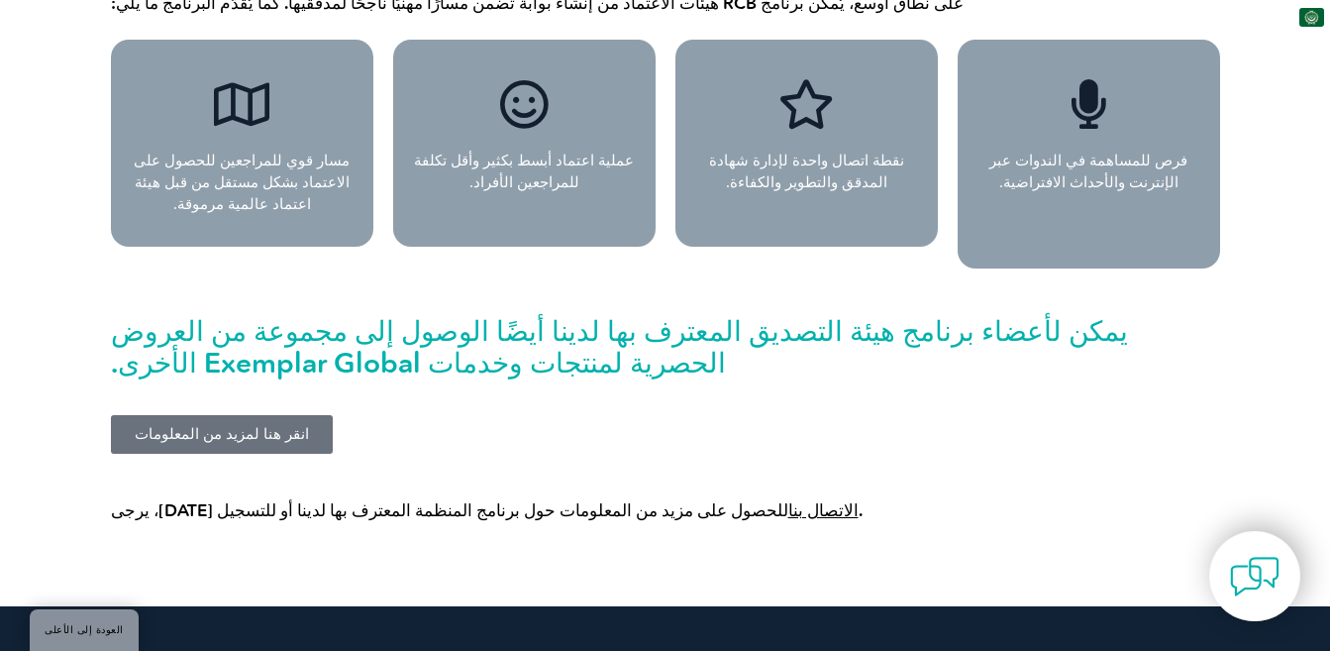
click at [788, 500] on font "الاتصال بنا" at bounding box center [823, 510] width 70 height 20
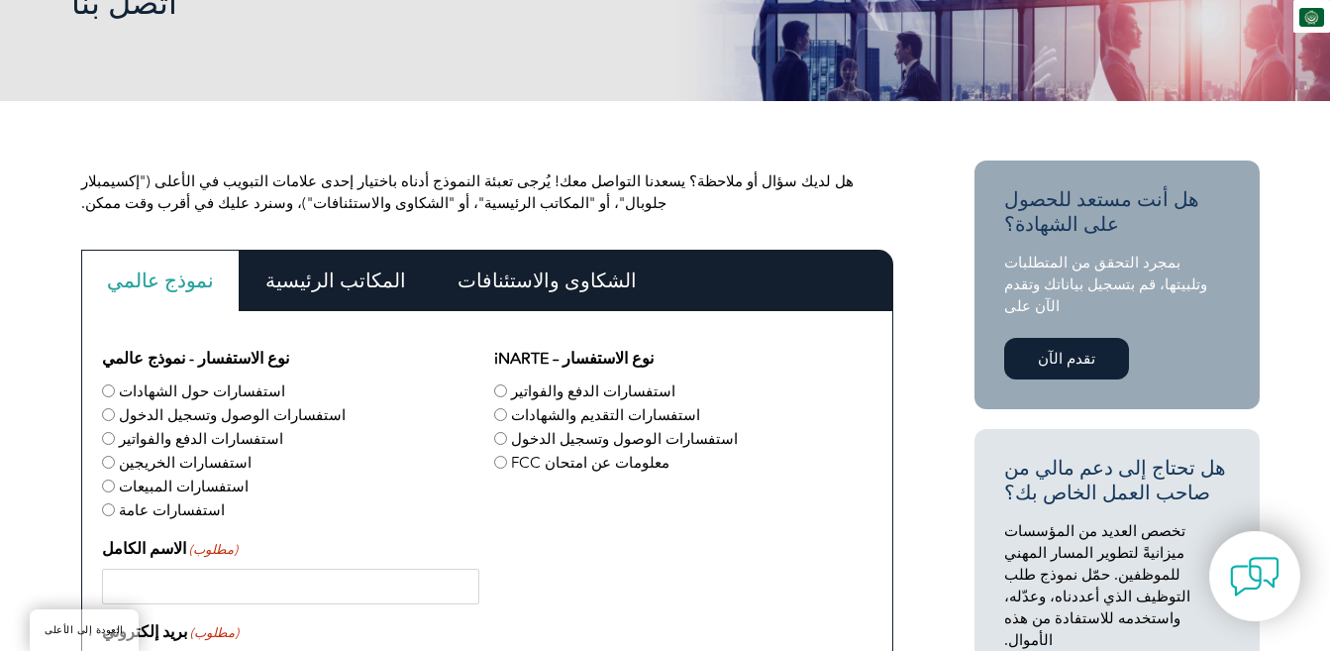
click at [165, 280] on font "نموذج عالمي" at bounding box center [160, 280] width 107 height 24
click at [265, 281] on font "المكاتب الرئيسية" at bounding box center [335, 280] width 141 height 24
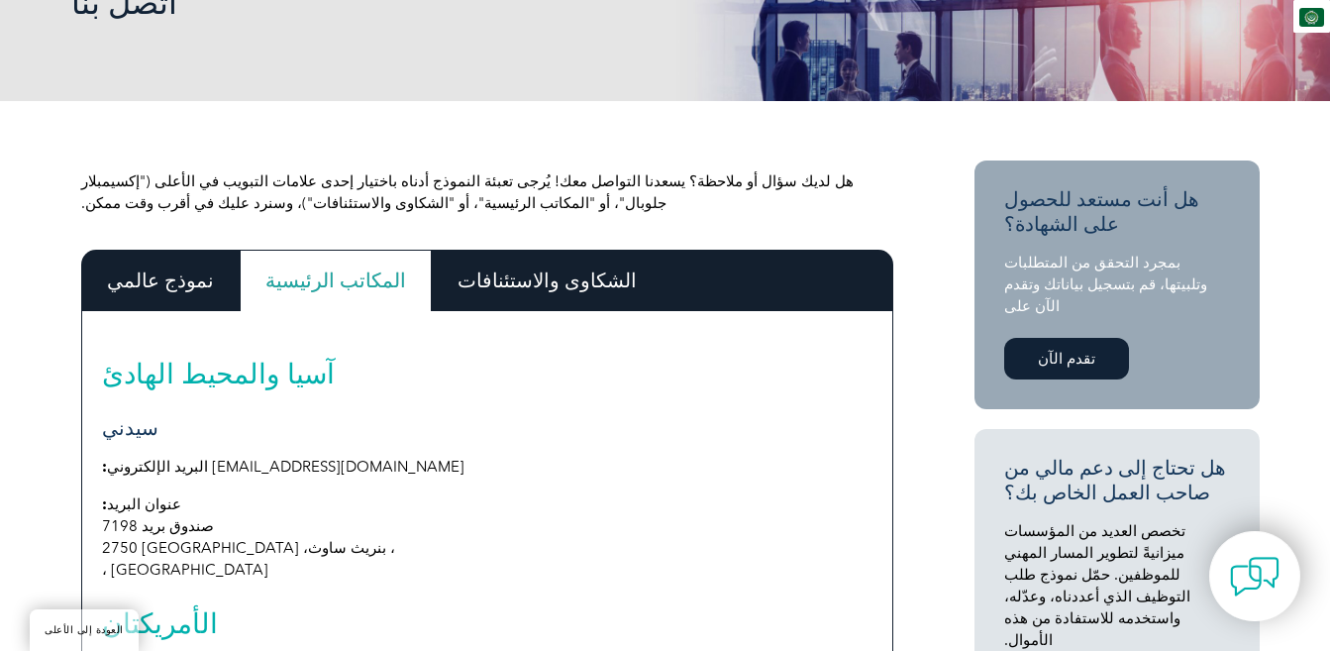
click at [691, 516] on p "عنوان البريد: صندوق بريد 7198 ، بنريث ساوث، [GEOGRAPHIC_DATA] 2750 ، [GEOGRAPHI…" at bounding box center [487, 536] width 770 height 87
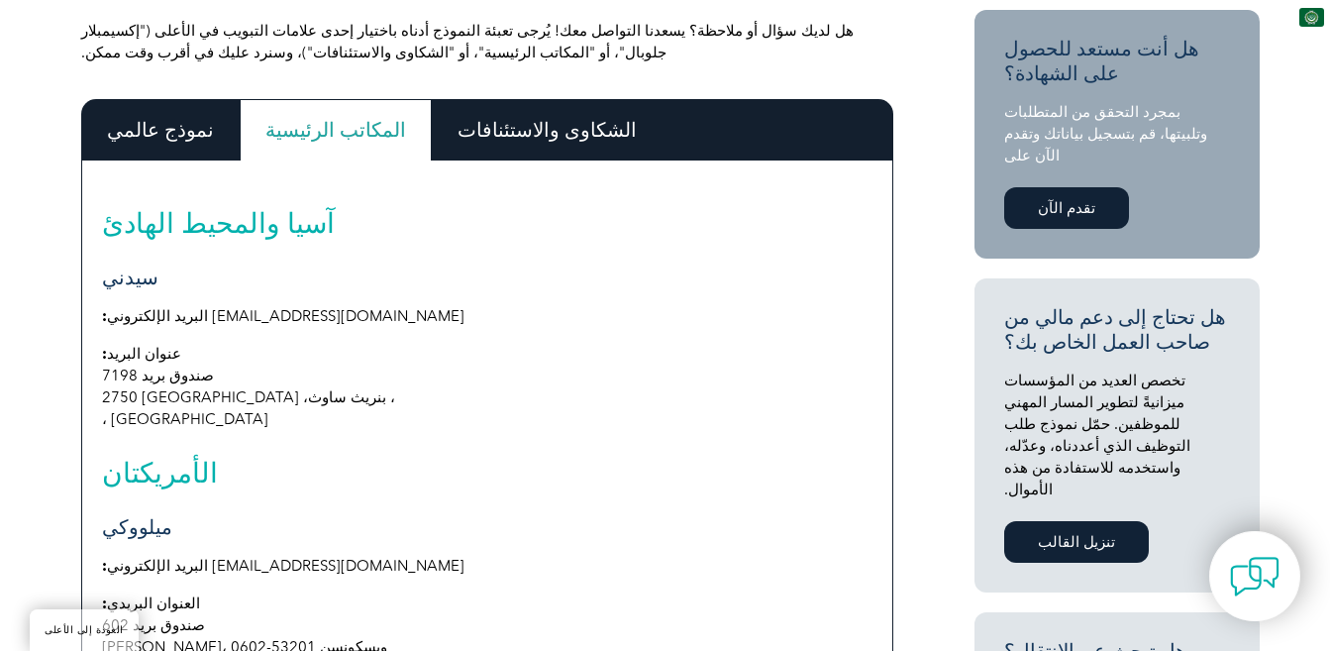
scroll to position [423, 0]
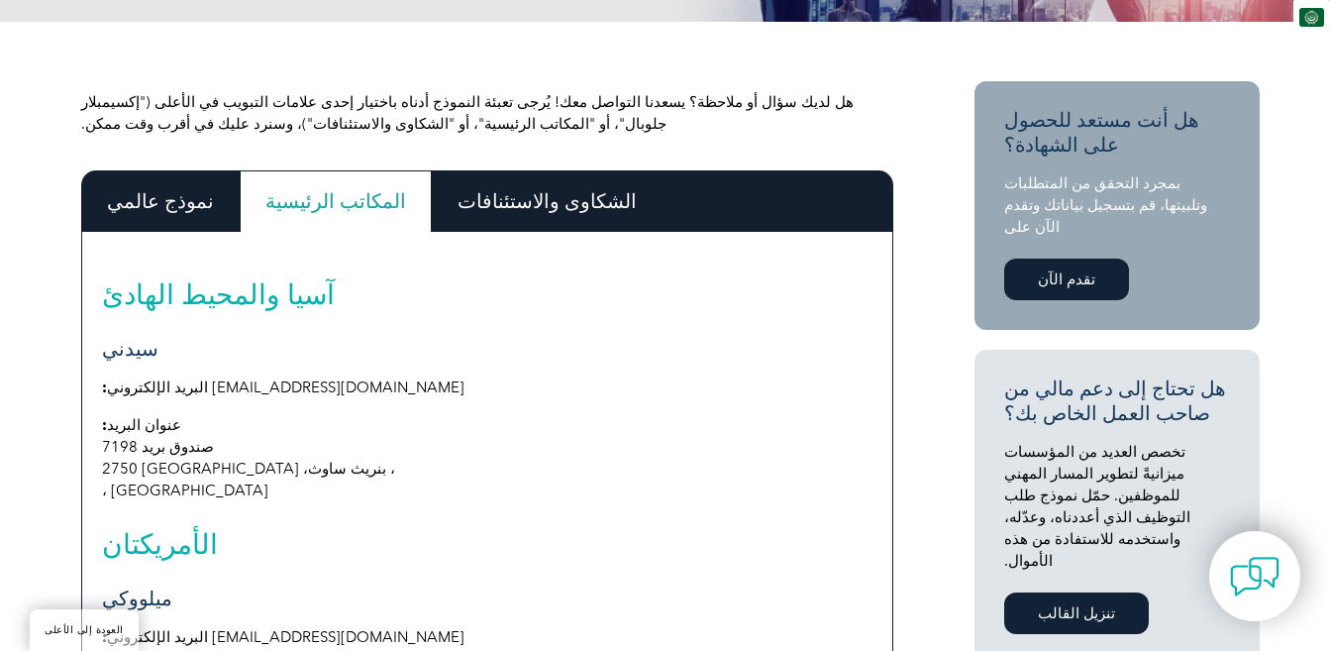
click at [149, 208] on font "نموذج عالمي" at bounding box center [160, 201] width 107 height 24
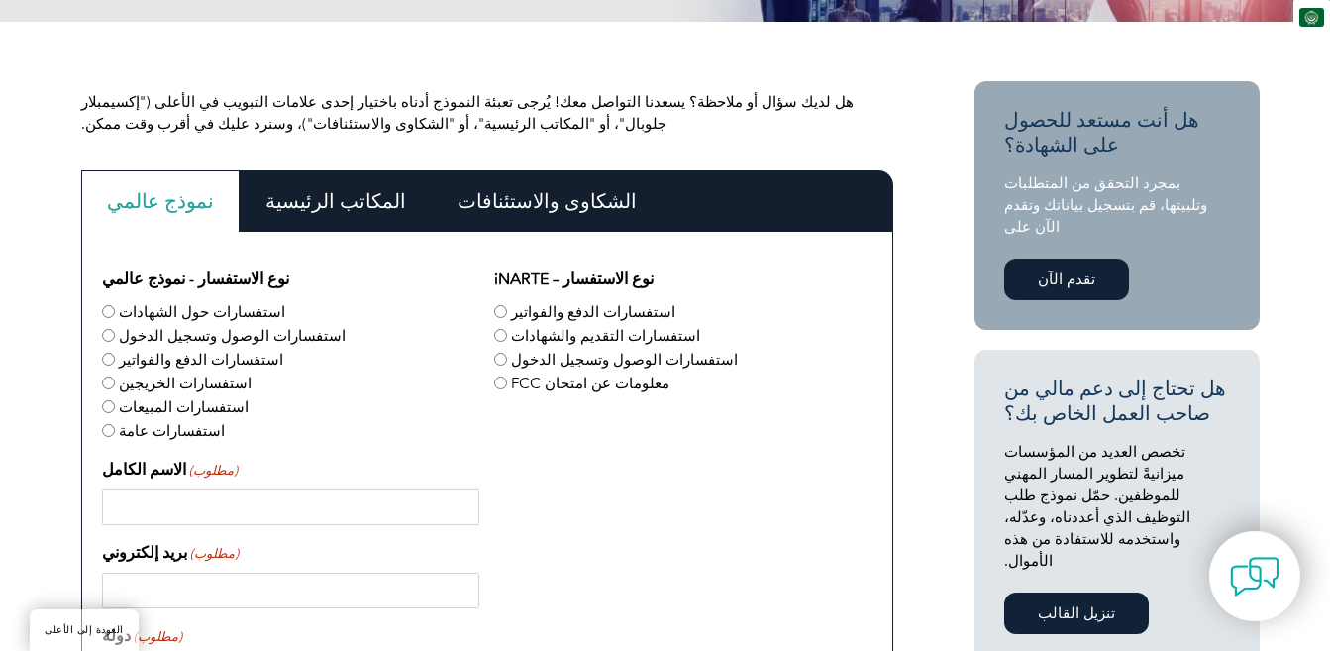
click at [516, 338] on font "استفسارات التقديم والشهادات" at bounding box center [605, 336] width 189 height 18
click at [507, 338] on input "استفسارات التقديم والشهادات" at bounding box center [500, 335] width 13 height 13
radio input "true"
click at [405, 499] on input "الاسم الكامل (مطلوب)" at bounding box center [290, 507] width 377 height 36
type input "egyptian society of quality engineers"
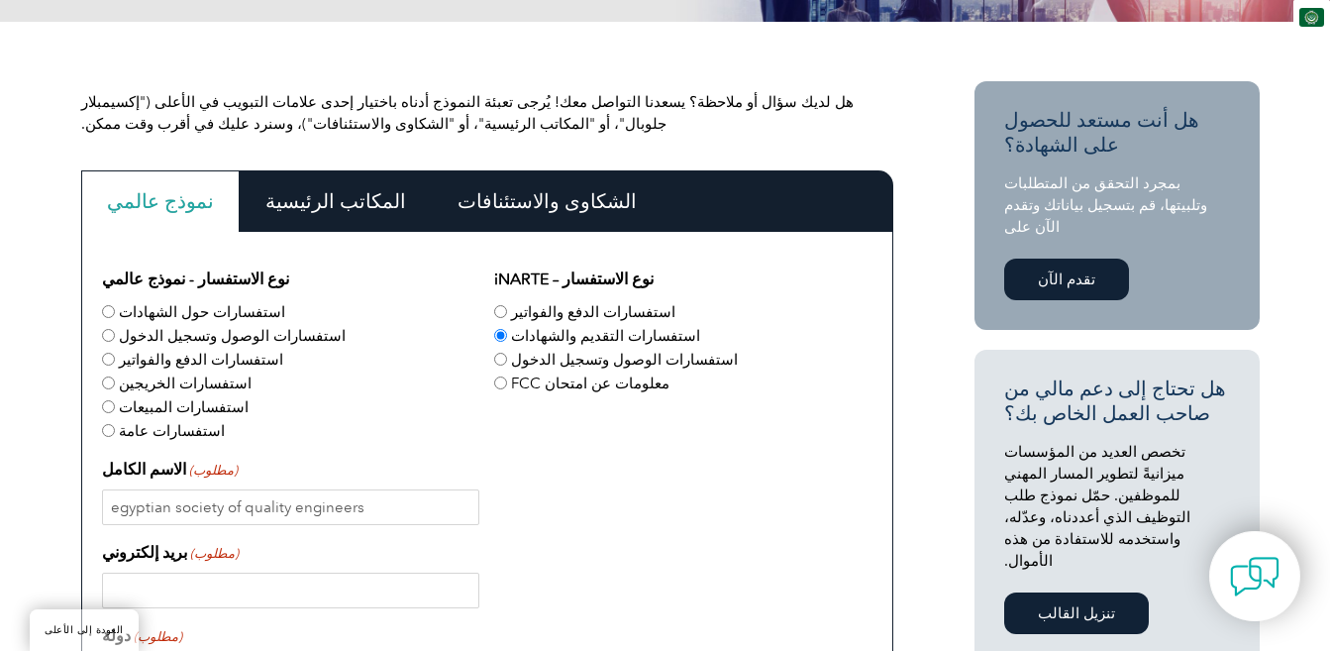
click at [276, 598] on input "بريد إلكتروني (مطلوب)" at bounding box center [290, 590] width 377 height 36
drag, startPoint x: 276, startPoint y: 598, endPoint x: 181, endPoint y: 590, distance: 95.4
click at [181, 590] on input "info@esqe" at bounding box center [290, 590] width 377 height 36
click at [196, 595] on input "info@esqe" at bounding box center [290, 590] width 377 height 36
type input "info@esqe.org"
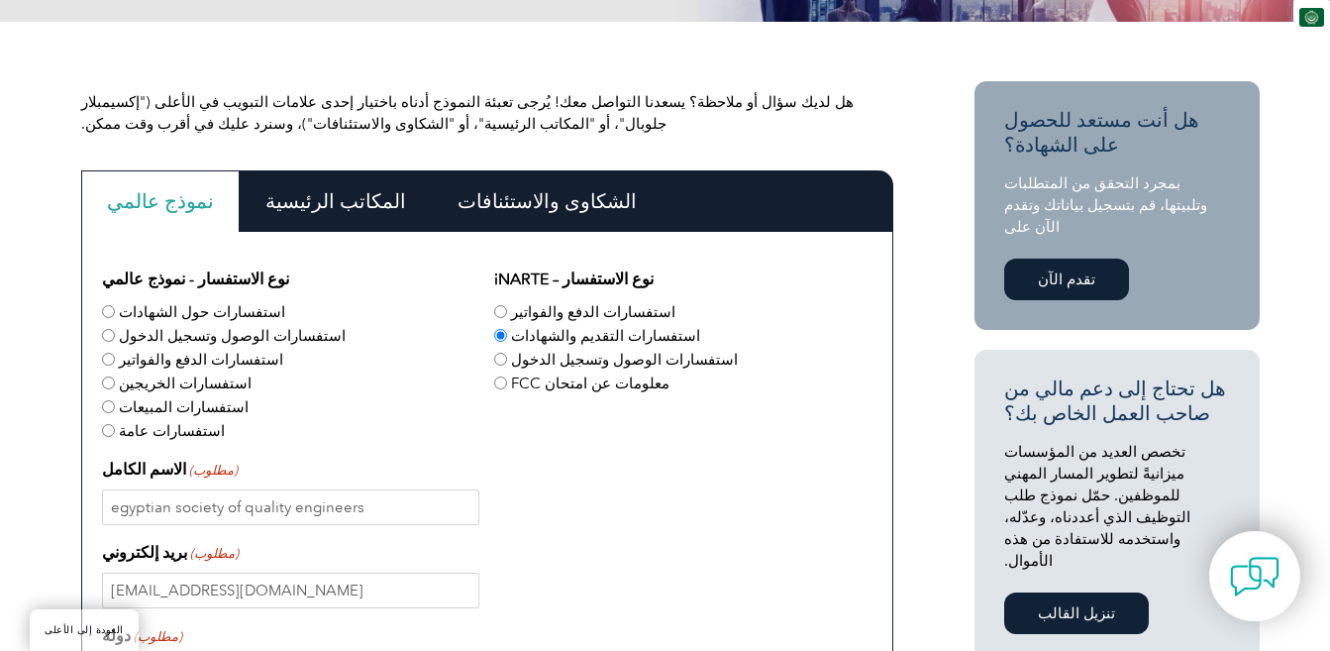
click at [337, 433] on div "استفسارات عامة" at bounding box center [290, 430] width 377 height 24
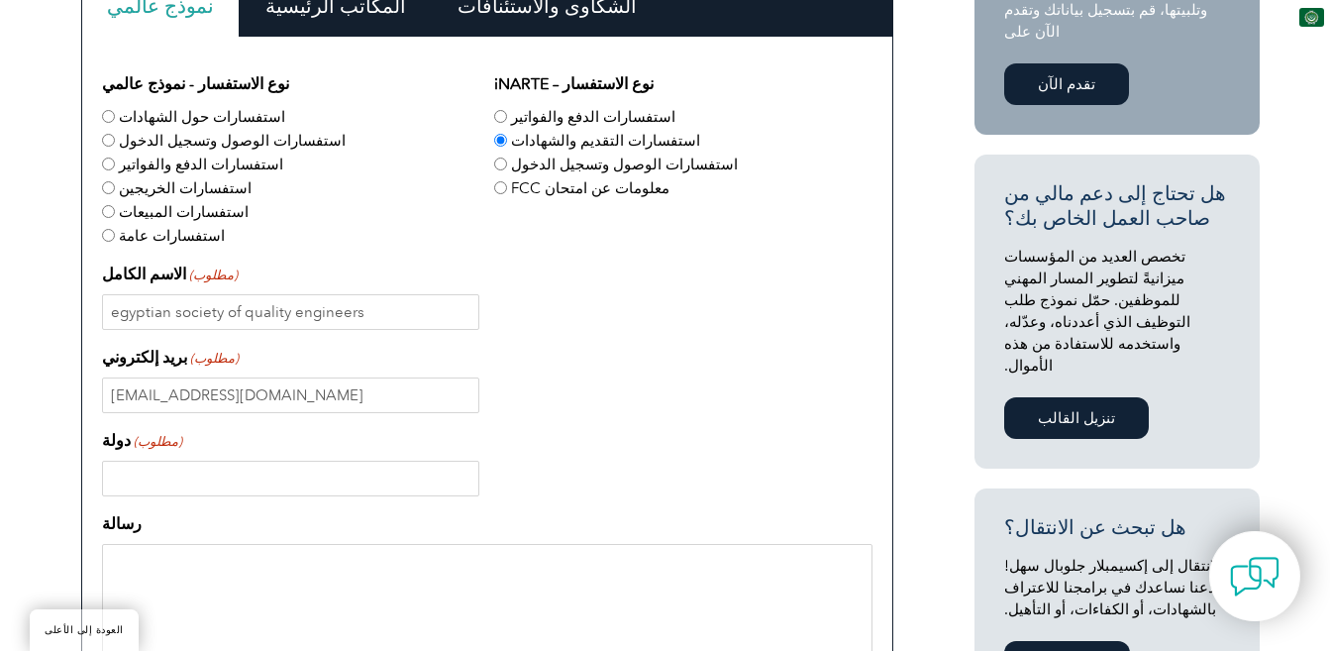
scroll to position [621, 0]
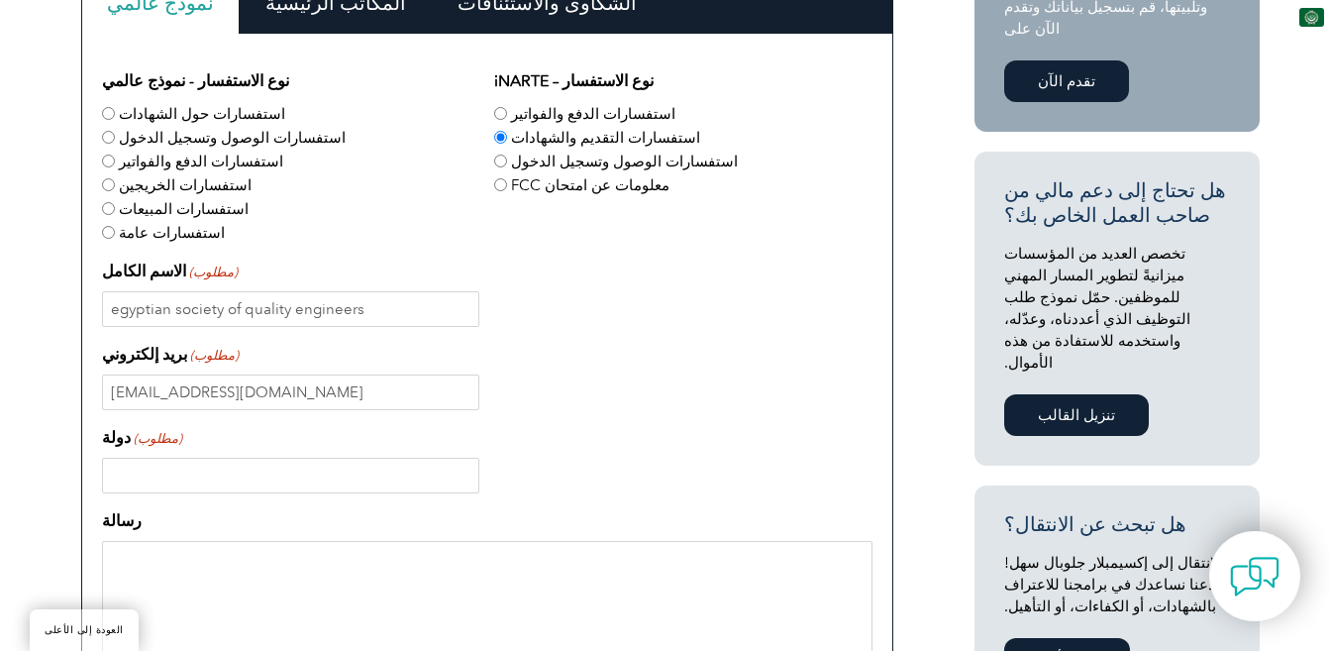
click at [229, 468] on input "دولة (مطلوب)" at bounding box center [290, 475] width 377 height 36
type input "l"
type input "egypt"
click at [345, 429] on div "دولة (مطلوب) egypt" at bounding box center [487, 459] width 770 height 67
click at [364, 565] on textarea "رسالة" at bounding box center [487, 636] width 770 height 190
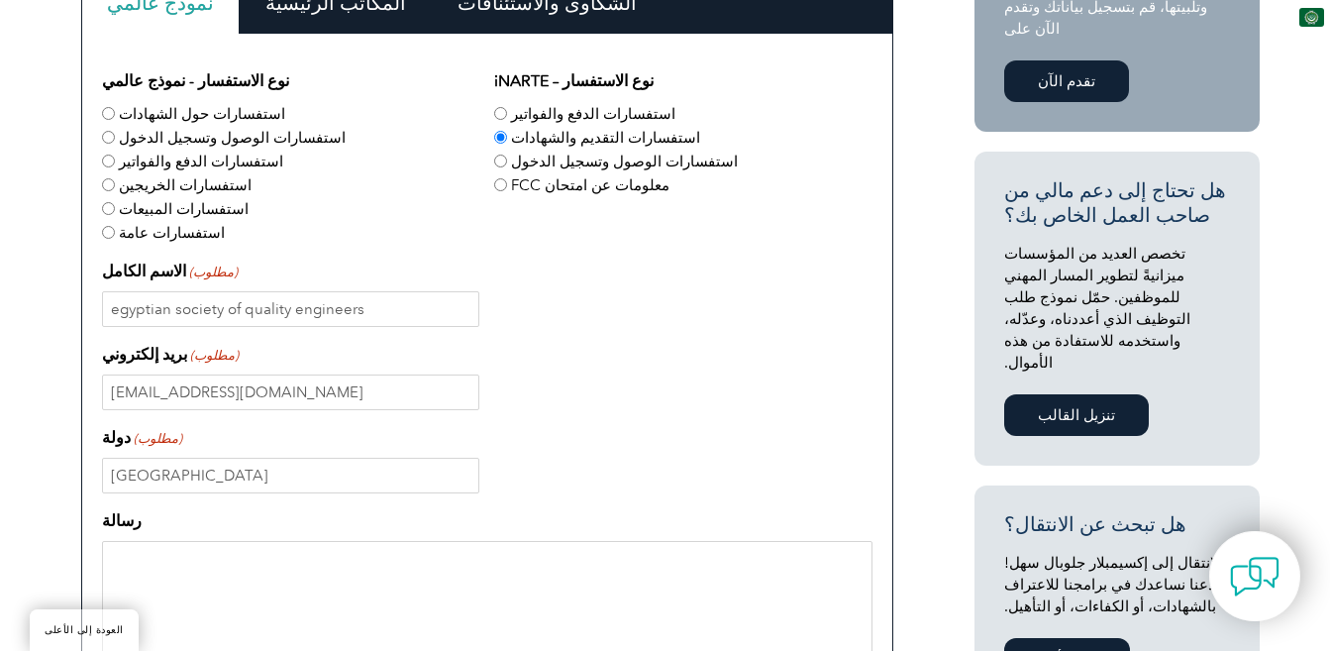
click at [710, 479] on div "egypt" at bounding box center [487, 475] width 770 height 36
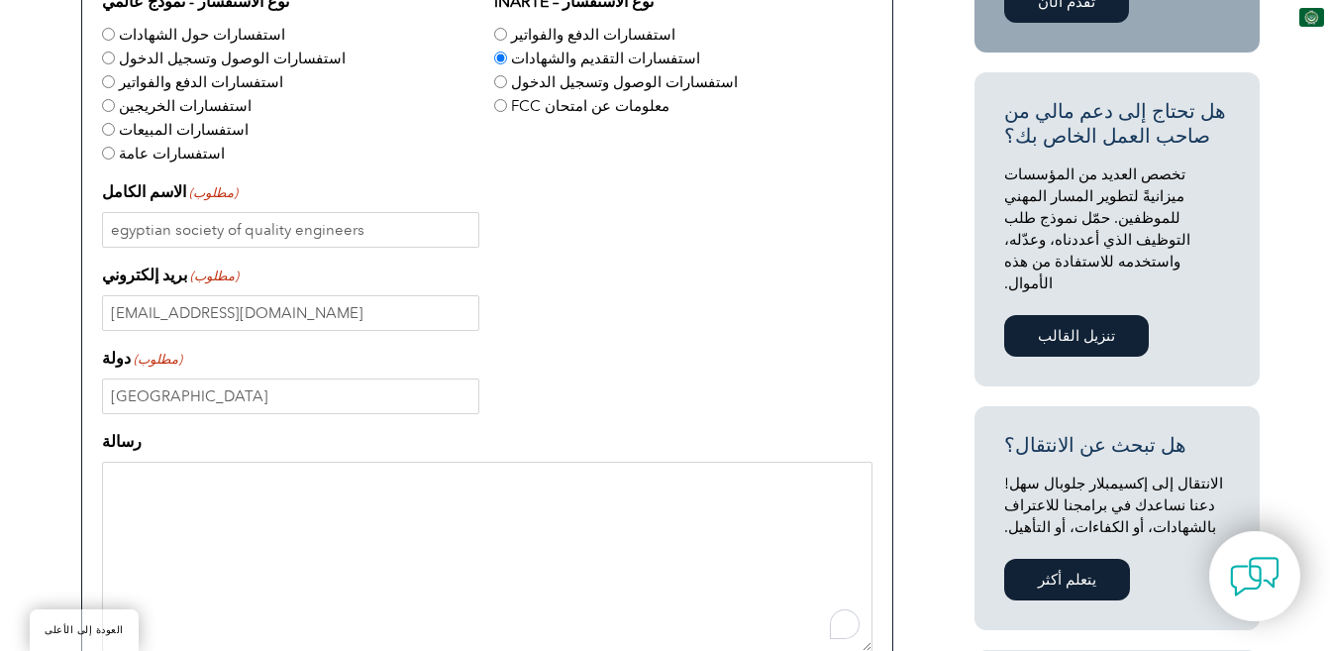
click at [593, 496] on textarea "رسالة" at bounding box center [487, 556] width 770 height 190
type textarea "j"
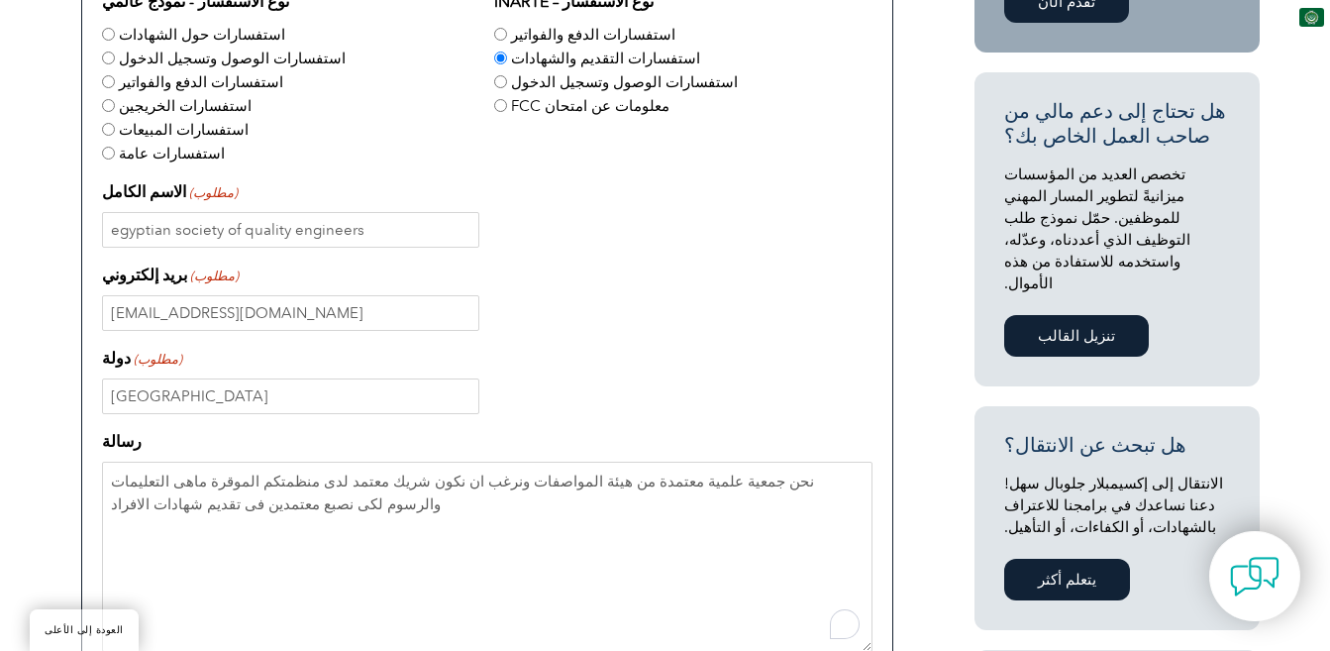
click at [714, 378] on div "egypt" at bounding box center [487, 396] width 770 height 36
click at [766, 478] on textarea "نحن جمعية علمية معتمدة من هيئة المواصفات ونرغب ان نكون شريك معتمد لدى منظمتكم ا…" at bounding box center [487, 556] width 770 height 190
click at [773, 481] on textarea "نحن جمعية علمية معتمدة من هيئة المواصفات ونرغب ان نكون شريك معتمد لدى منظمتكم ا…" at bounding box center [487, 556] width 770 height 190
click at [762, 412] on div "egypt" at bounding box center [487, 396] width 770 height 36
click at [605, 478] on textarea "نحن جمعية علمية مهنية معتمدة من هيئة المواصفات ونرغب ان نكون شريك معتمد لدى منظ…" at bounding box center [487, 556] width 770 height 190
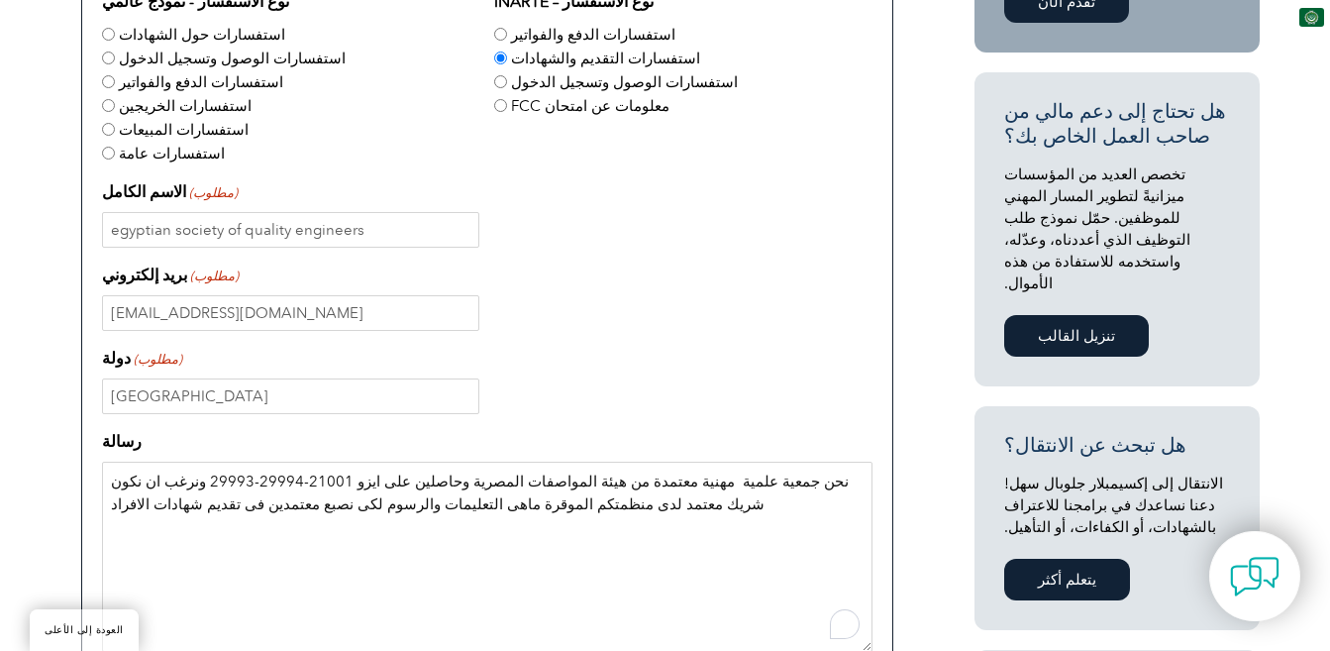
click at [689, 551] on textarea "نحن جمعية علمية مهنية معتمدة من هيئة المواصفات المصرية وحاصلين على ايزو 21001-2…" at bounding box center [487, 556] width 770 height 190
type textarea "نحن جمعية علمية مهنية معتمدة من هيئة المواصفات المصرية وحاصلين على ايزو 21001-2…"
click at [623, 382] on div "egypt" at bounding box center [487, 396] width 770 height 36
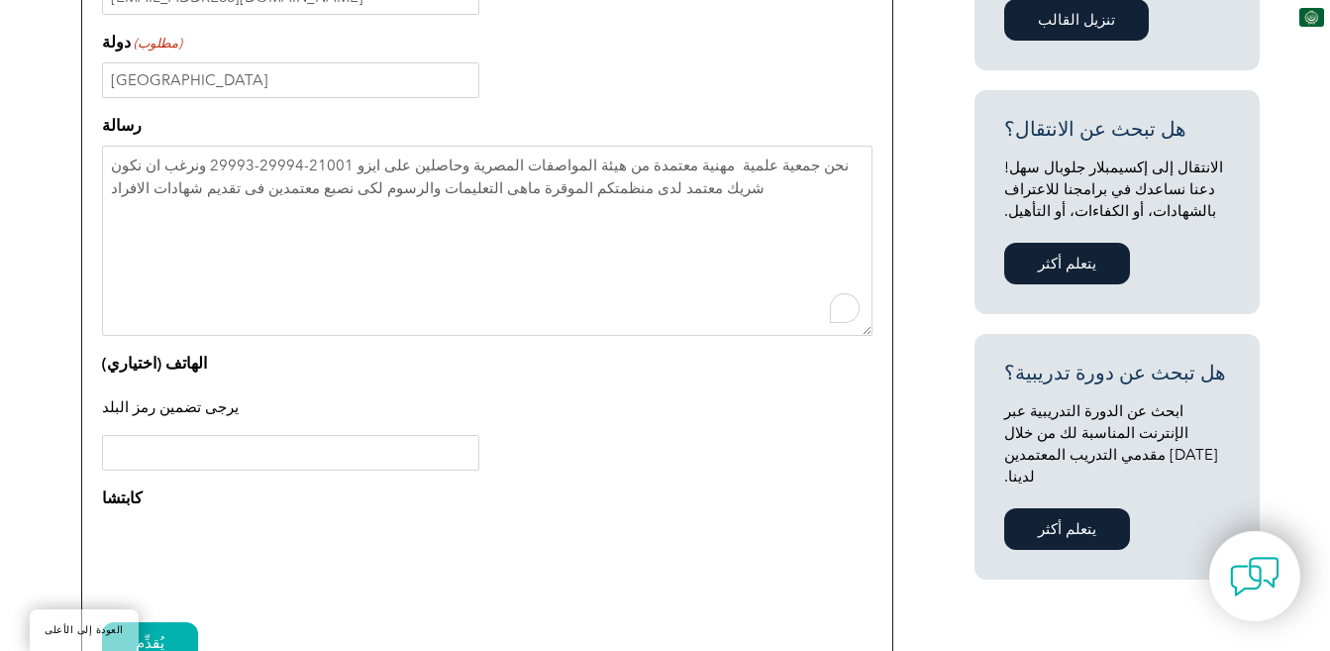
scroll to position [1017, 0]
click at [258, 446] on input "الهاتف (اختياري)" at bounding box center [290, 452] width 377 height 36
type input "+201005712376"
click at [378, 382] on div "يرجى تضمين رمز البلد" at bounding box center [487, 407] width 770 height 51
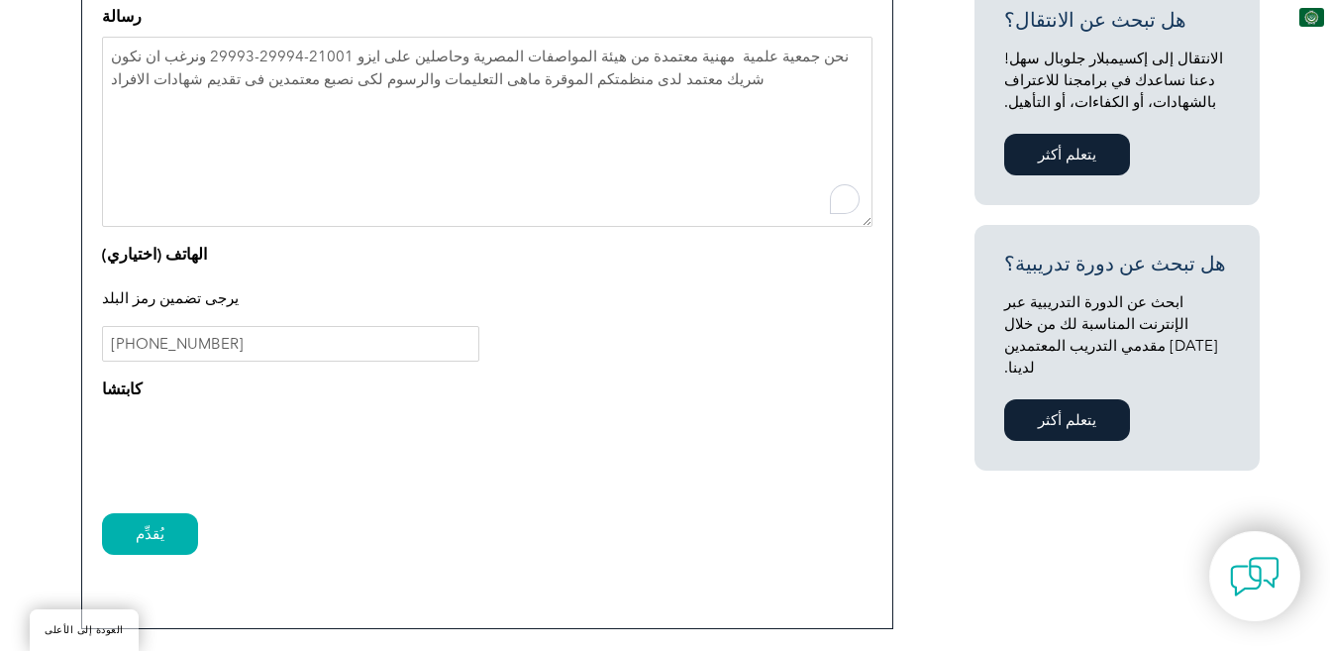
scroll to position [1136, 0]
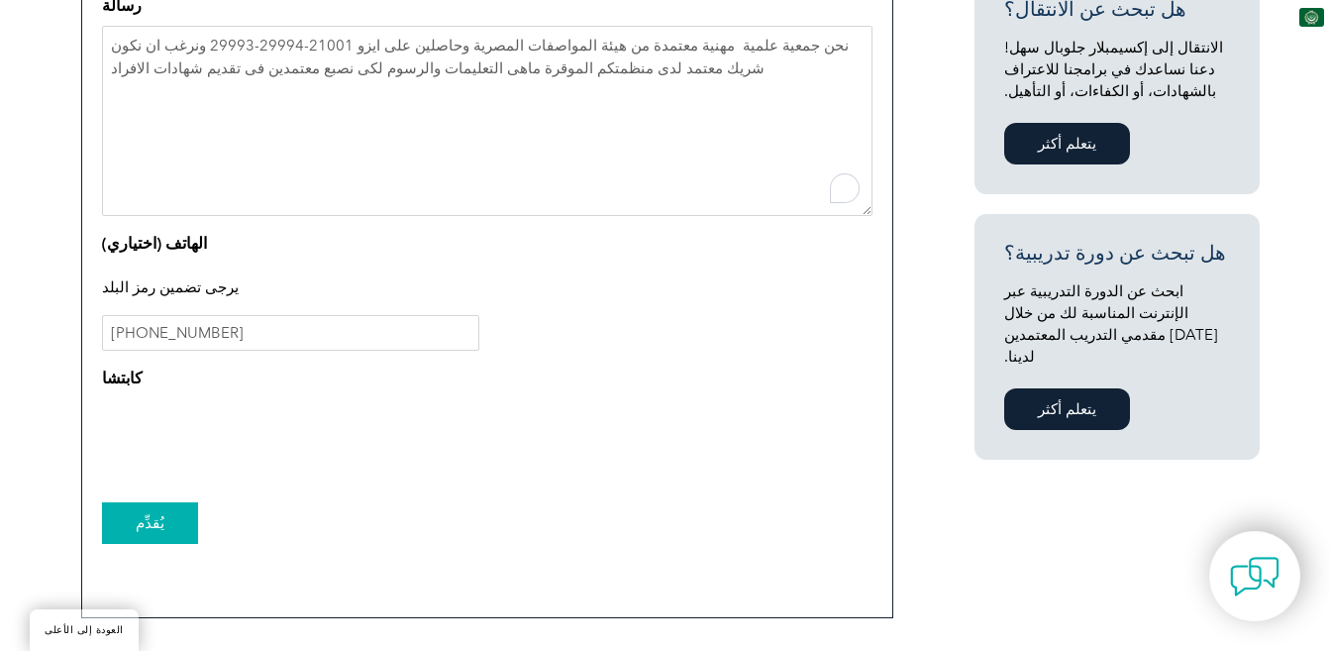
click at [138, 522] on input "يُقدِّم" at bounding box center [150, 523] width 96 height 42
click at [179, 331] on input "+201005712376" at bounding box center [290, 333] width 377 height 36
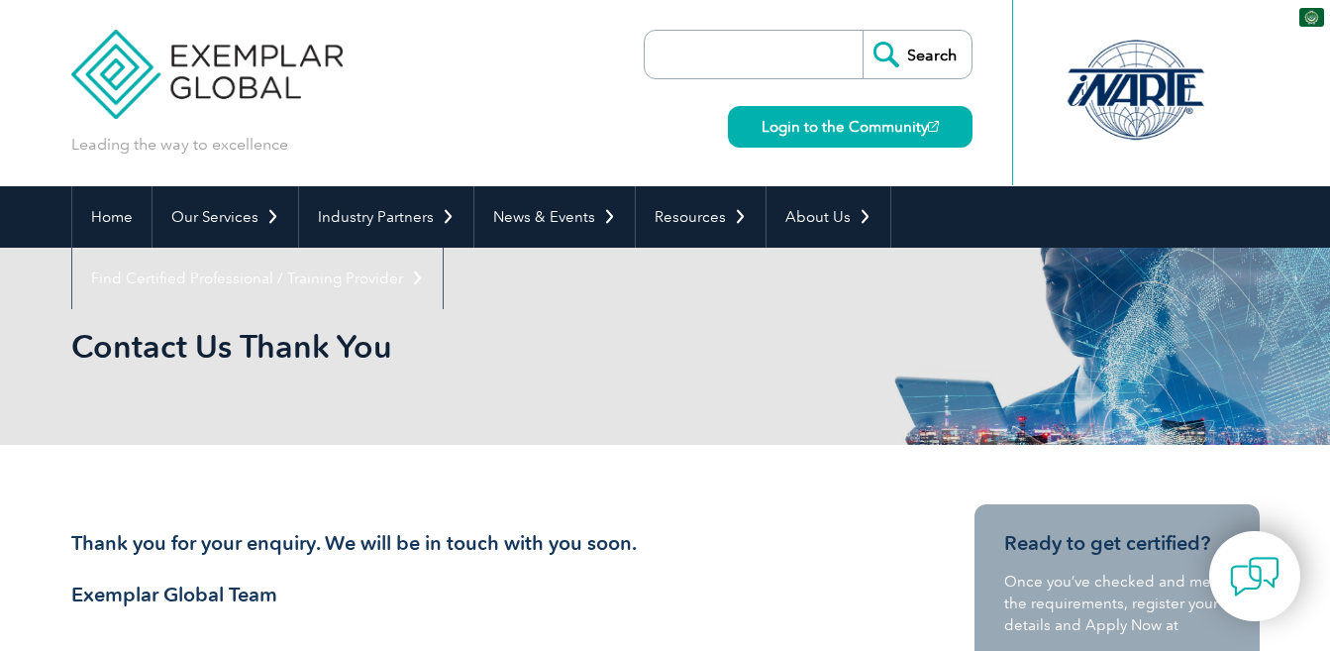
type input "يبحث"
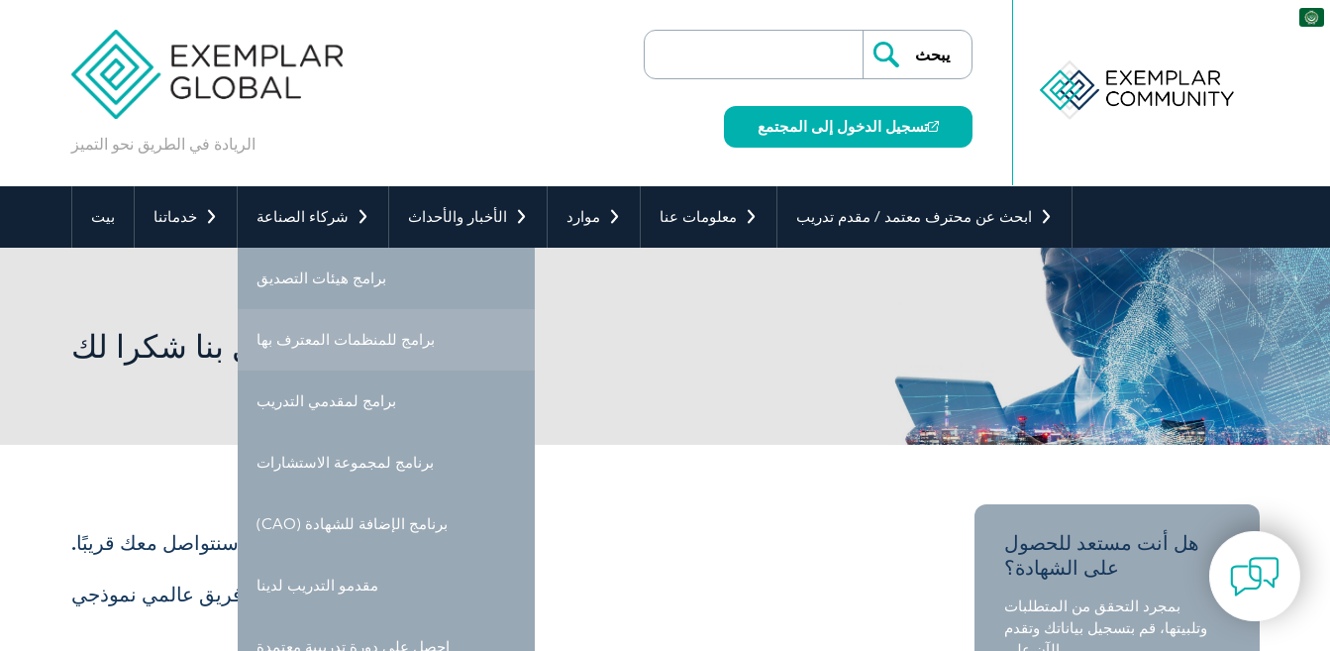
click at [319, 347] on font "برامج للمنظمات المعترف بها" at bounding box center [345, 340] width 178 height 18
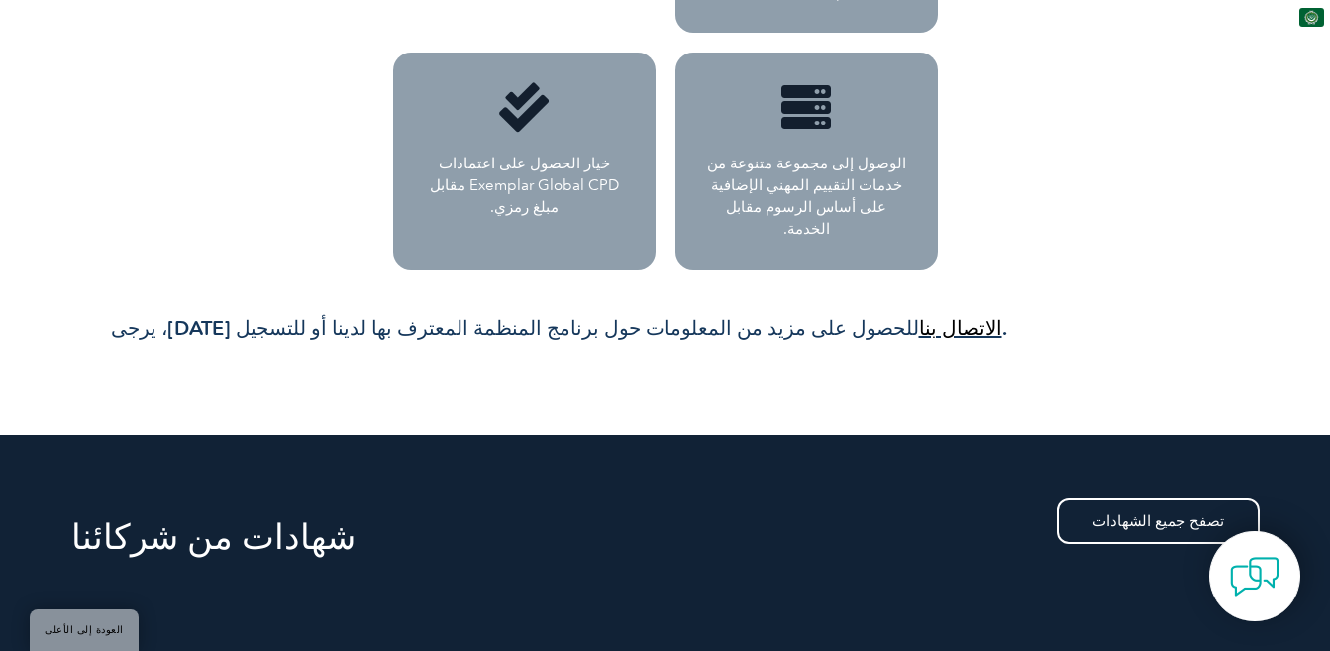
scroll to position [1283, 0]
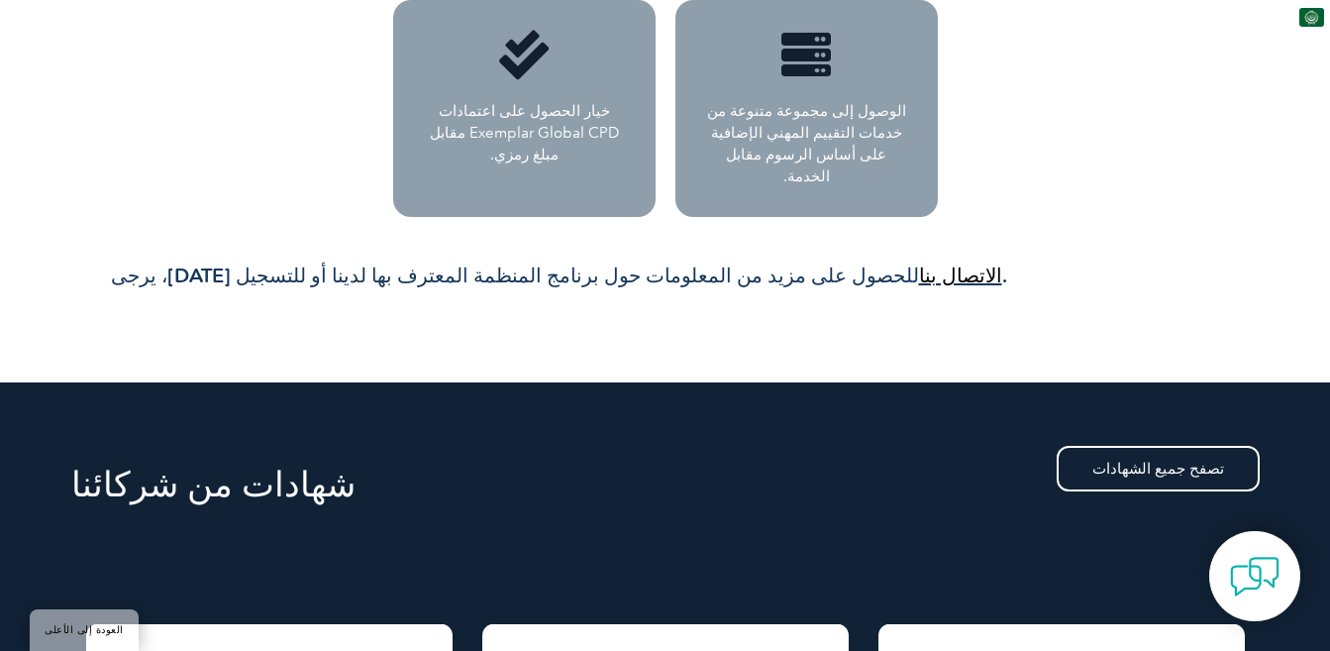
click at [919, 263] on font "الاتصال بنا" at bounding box center [960, 275] width 83 height 24
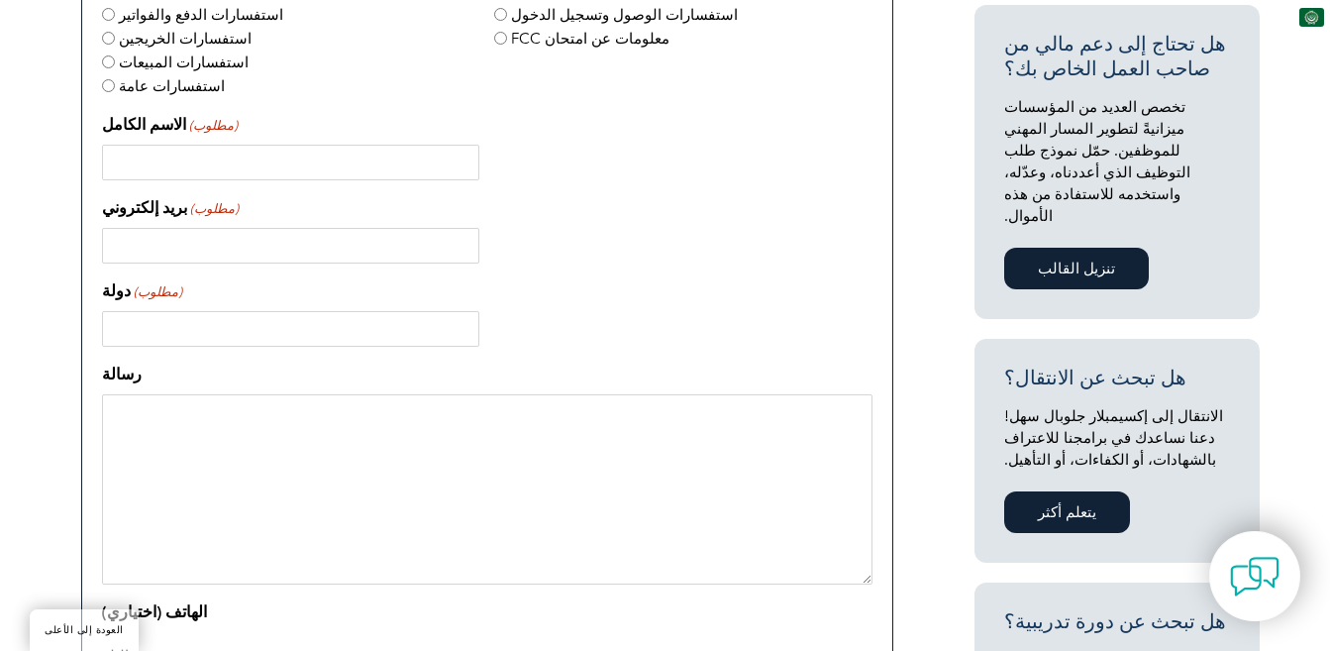
scroll to position [198, 0]
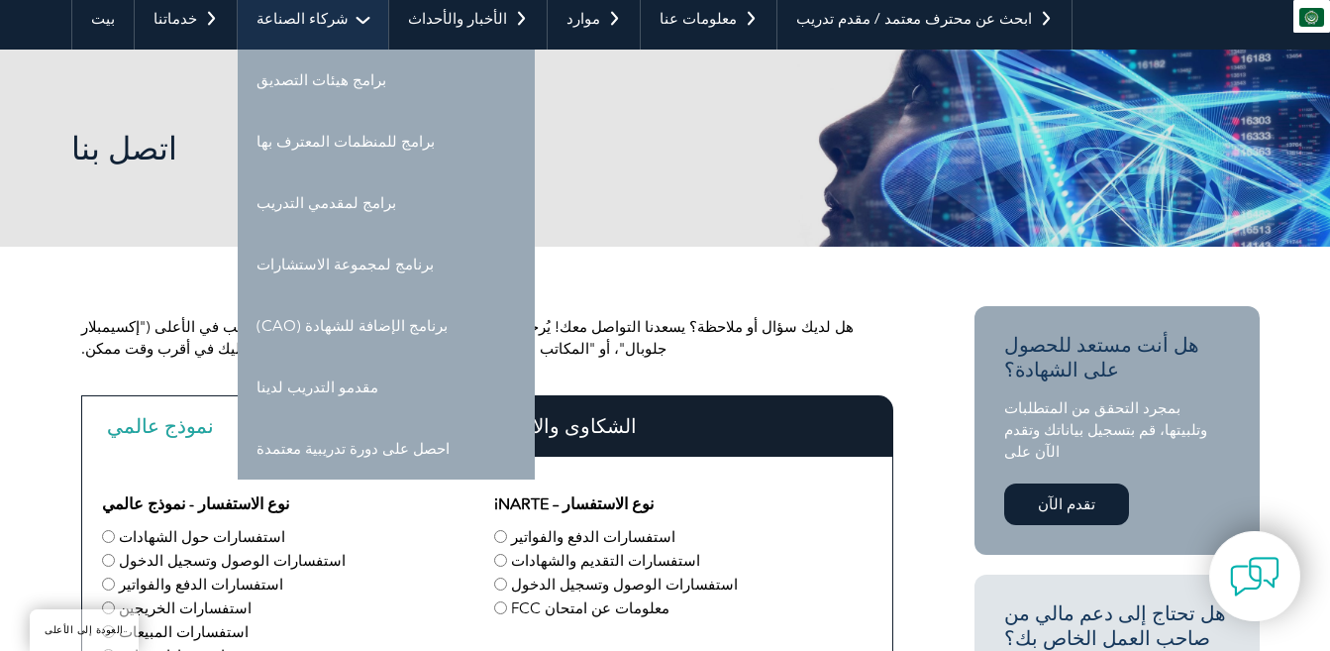
click at [326, 18] on link "شركاء الصناعة" at bounding box center [313, 18] width 151 height 61
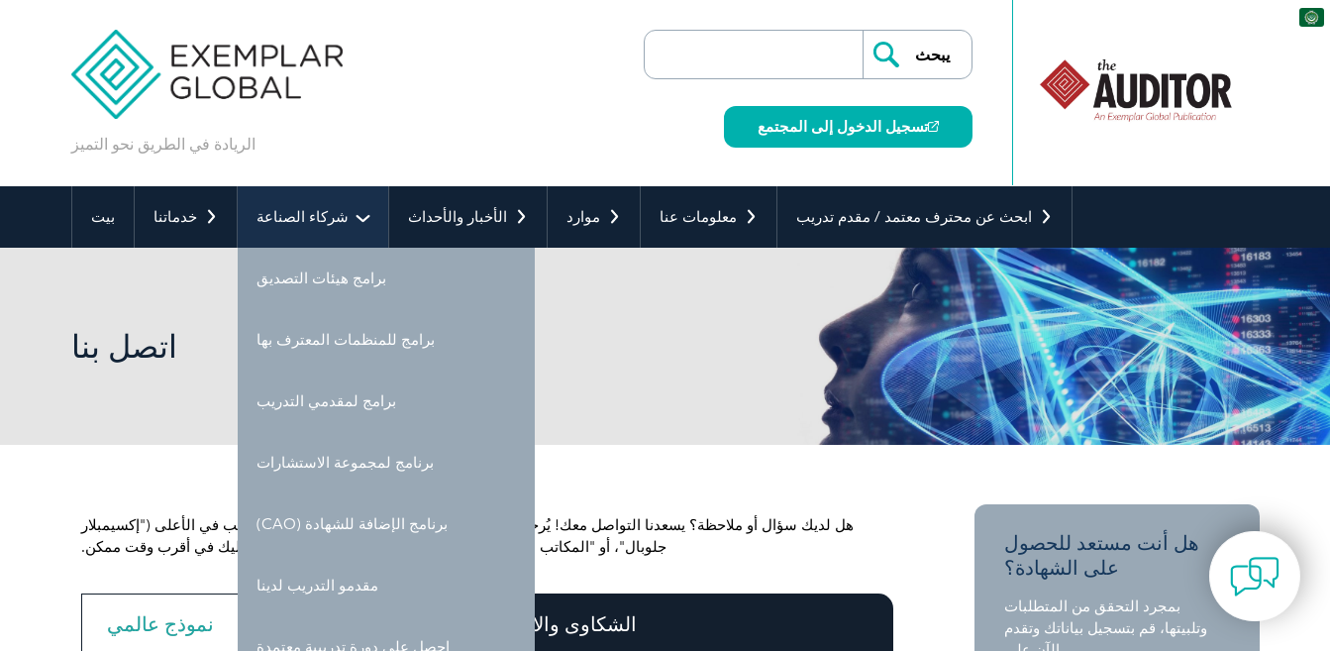
click at [327, 213] on link "شركاء الصناعة" at bounding box center [313, 216] width 151 height 61
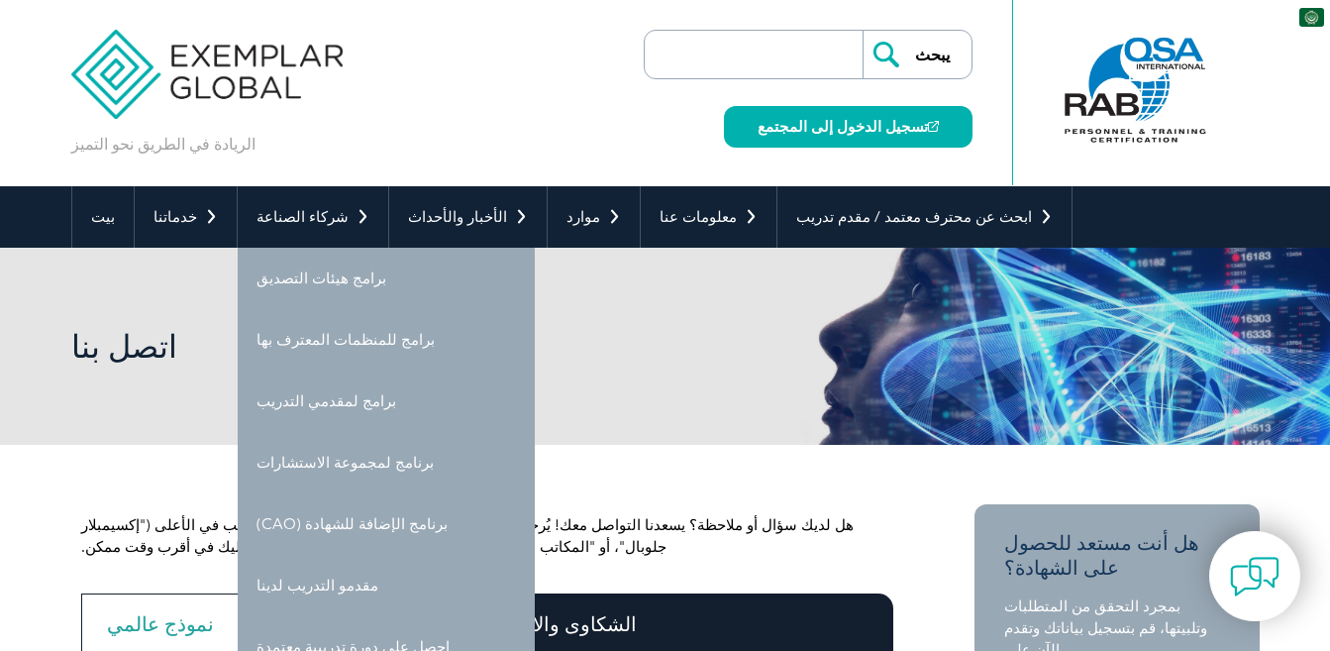
click at [502, 91] on div "الريادة في الطريق نحو التميز ▼" at bounding box center [665, 93] width 1188 height 186
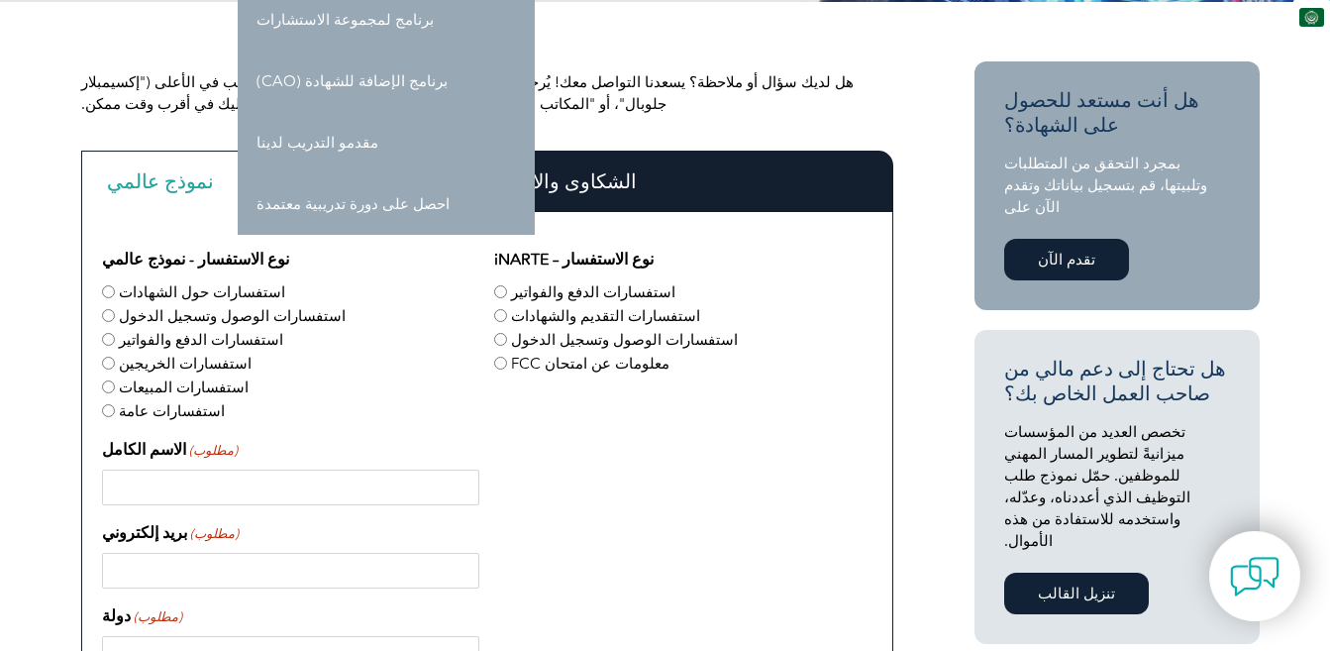
scroll to position [62, 0]
